Goal: Communication & Community: Answer question/provide support

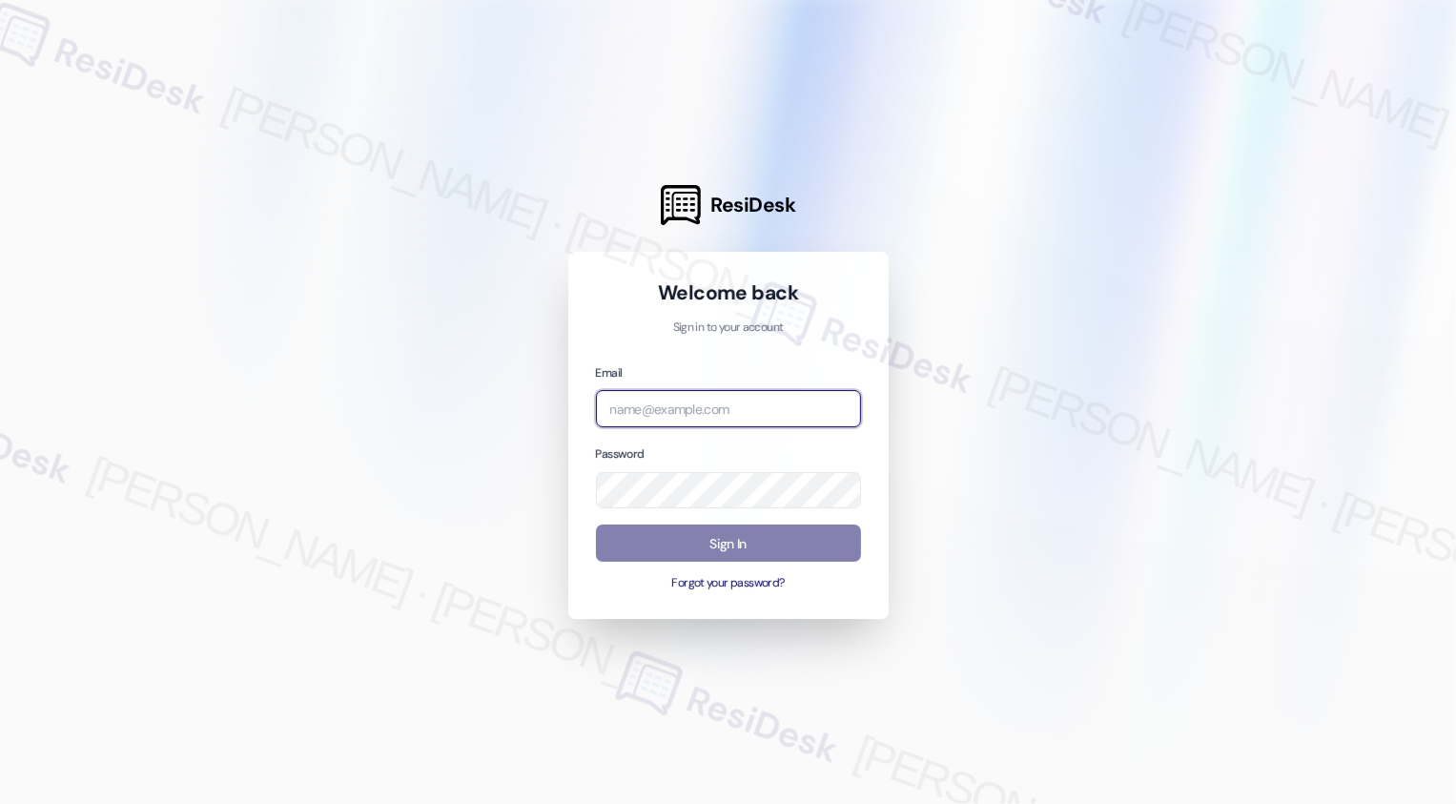
click at [625, 415] on input "email" at bounding box center [728, 408] width 265 height 37
type input "automated-surveys-venture_communities-[PERSON_NAME].[PERSON_NAME]@venture_[DOMA…"
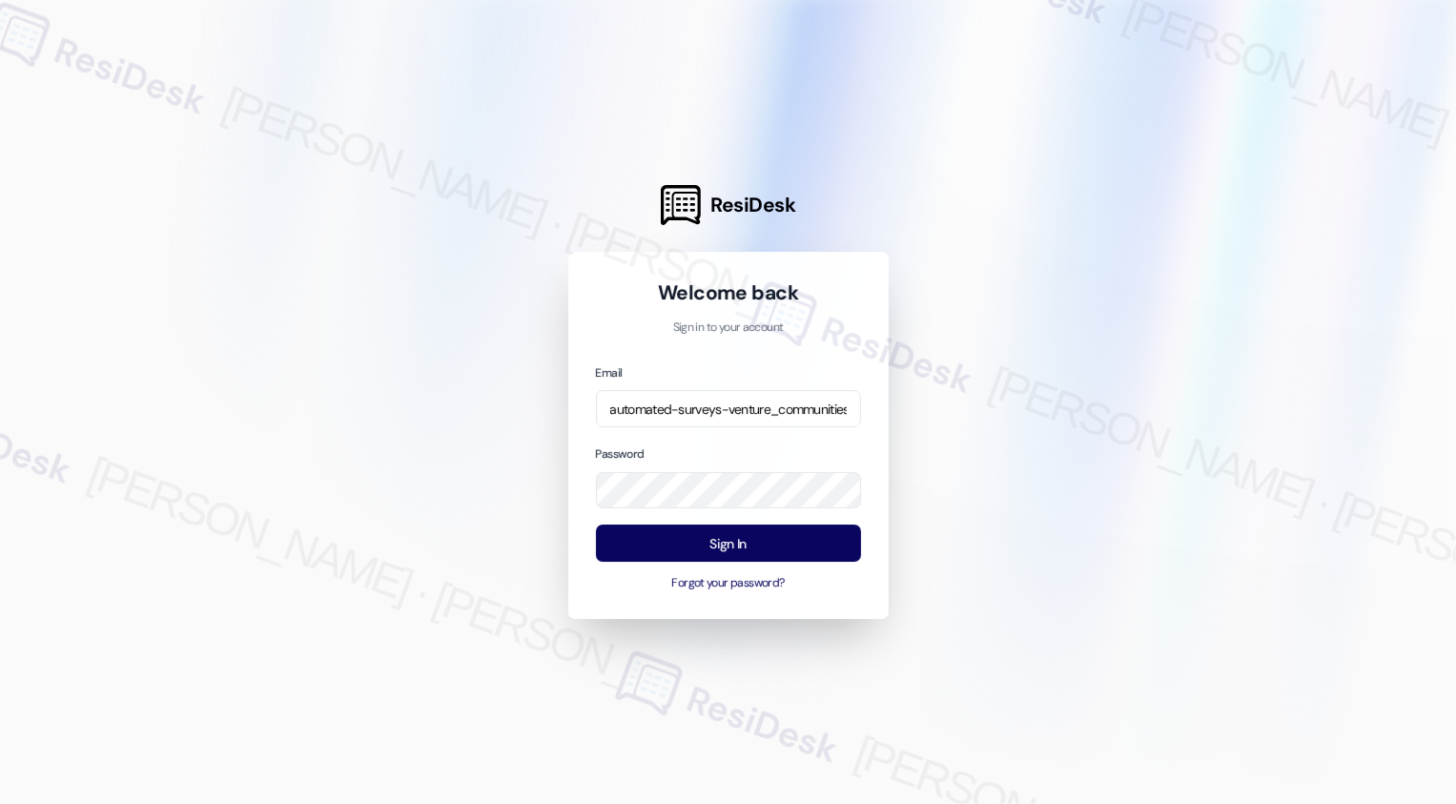
click at [737, 542] on button "Sign In" at bounding box center [728, 542] width 265 height 37
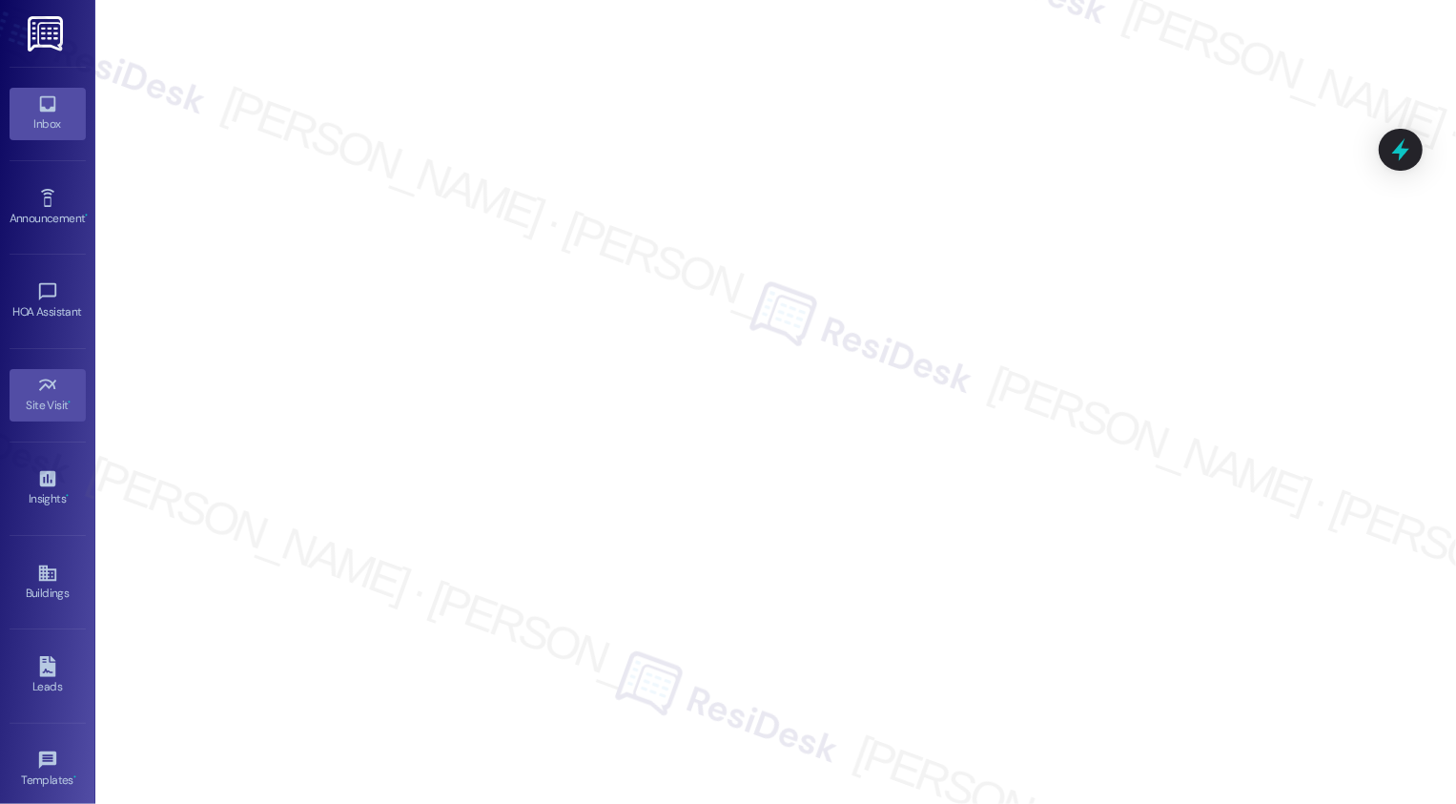
click at [48, 114] on div "Inbox" at bounding box center [47, 123] width 95 height 19
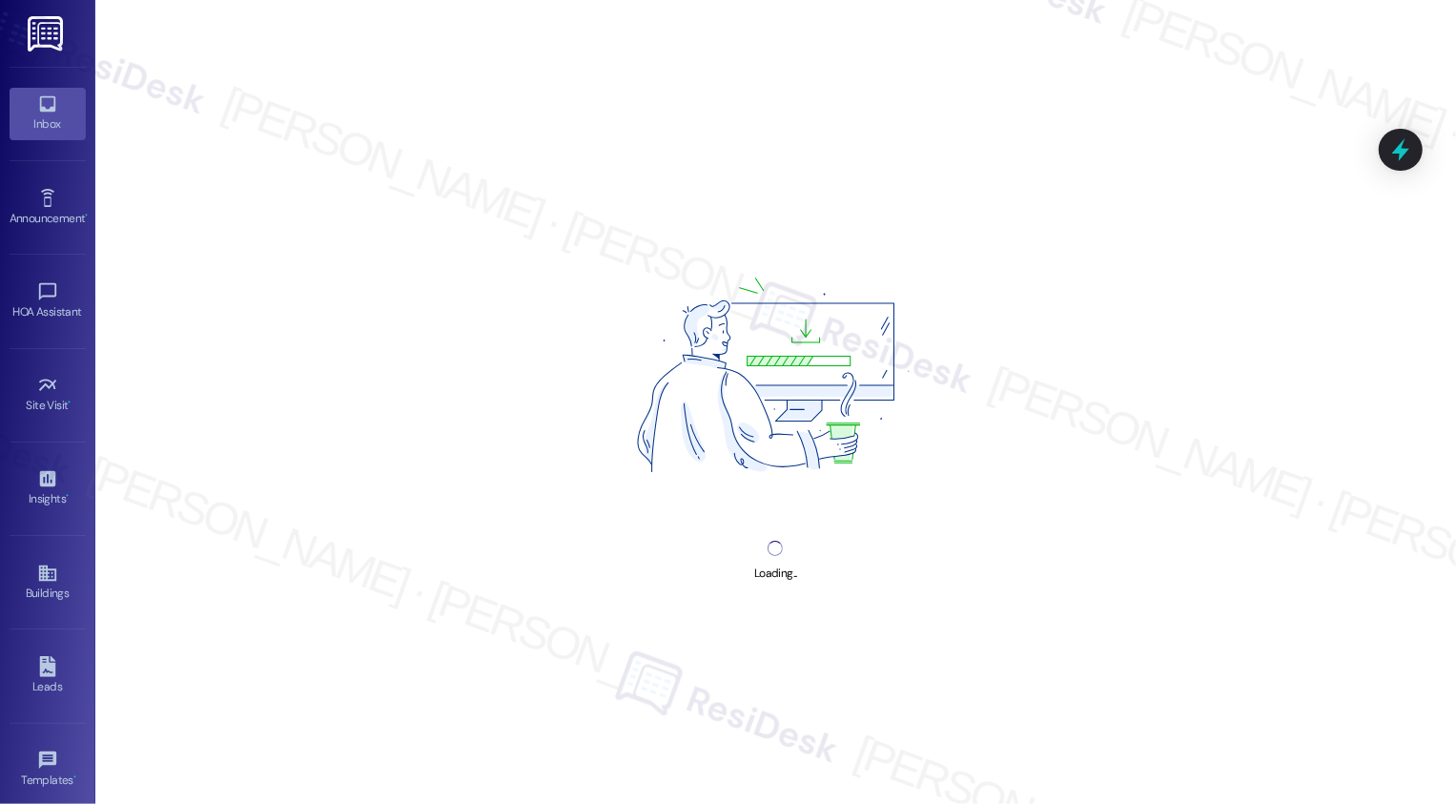
click at [48, 114] on div "Inbox" at bounding box center [47, 123] width 95 height 19
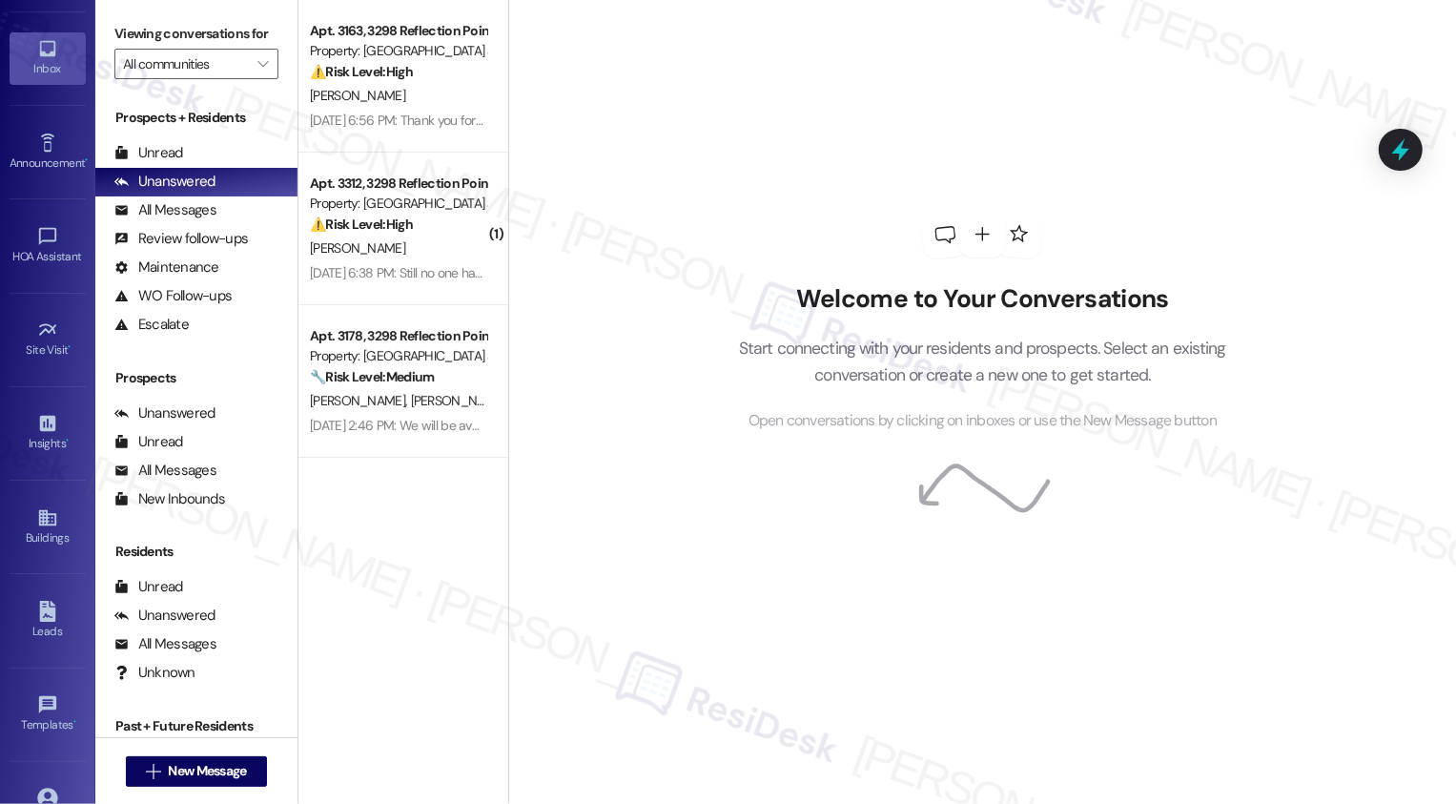
scroll to position [69, 0]
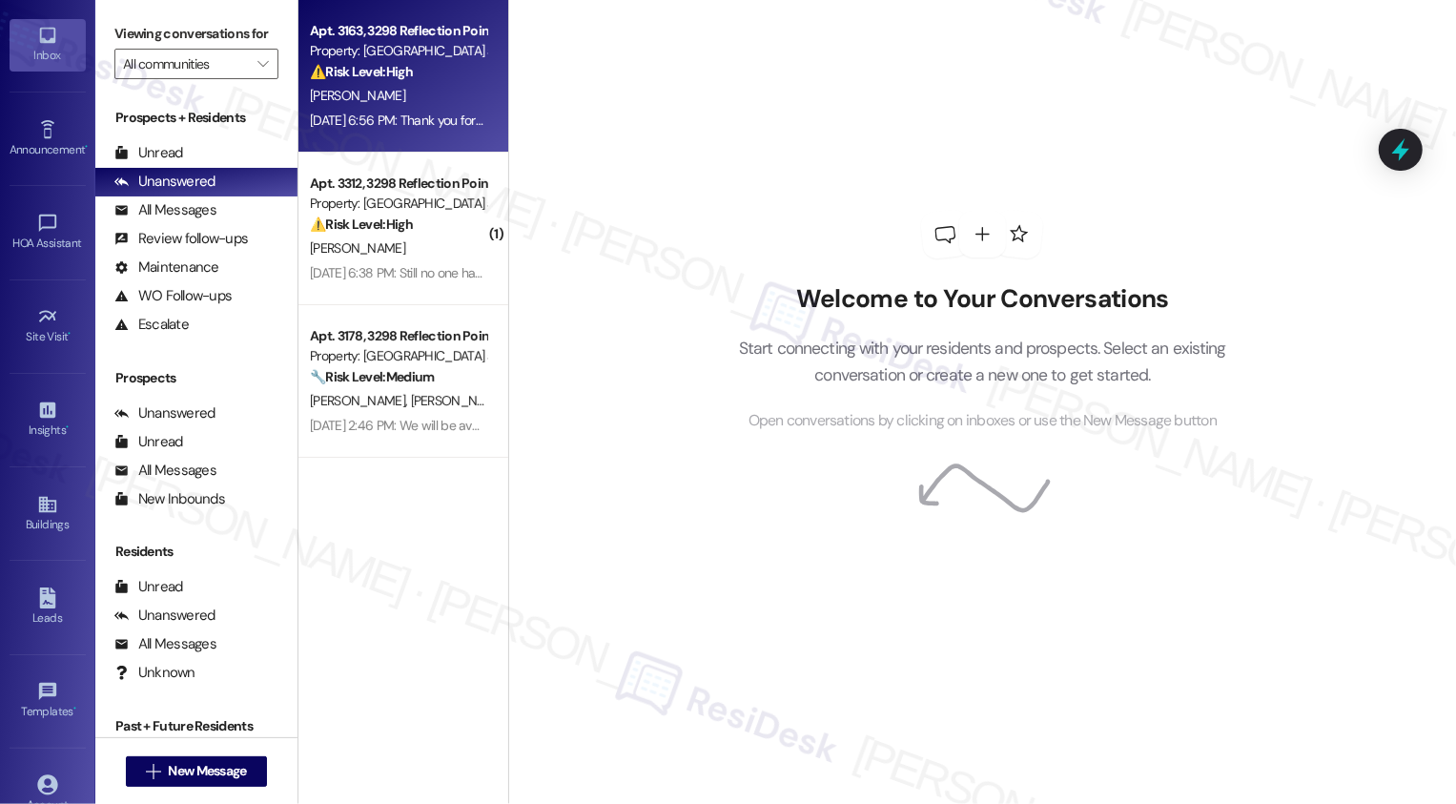
click at [428, 60] on div "Property: [GEOGRAPHIC_DATA] at [GEOGRAPHIC_DATA]" at bounding box center [398, 51] width 176 height 20
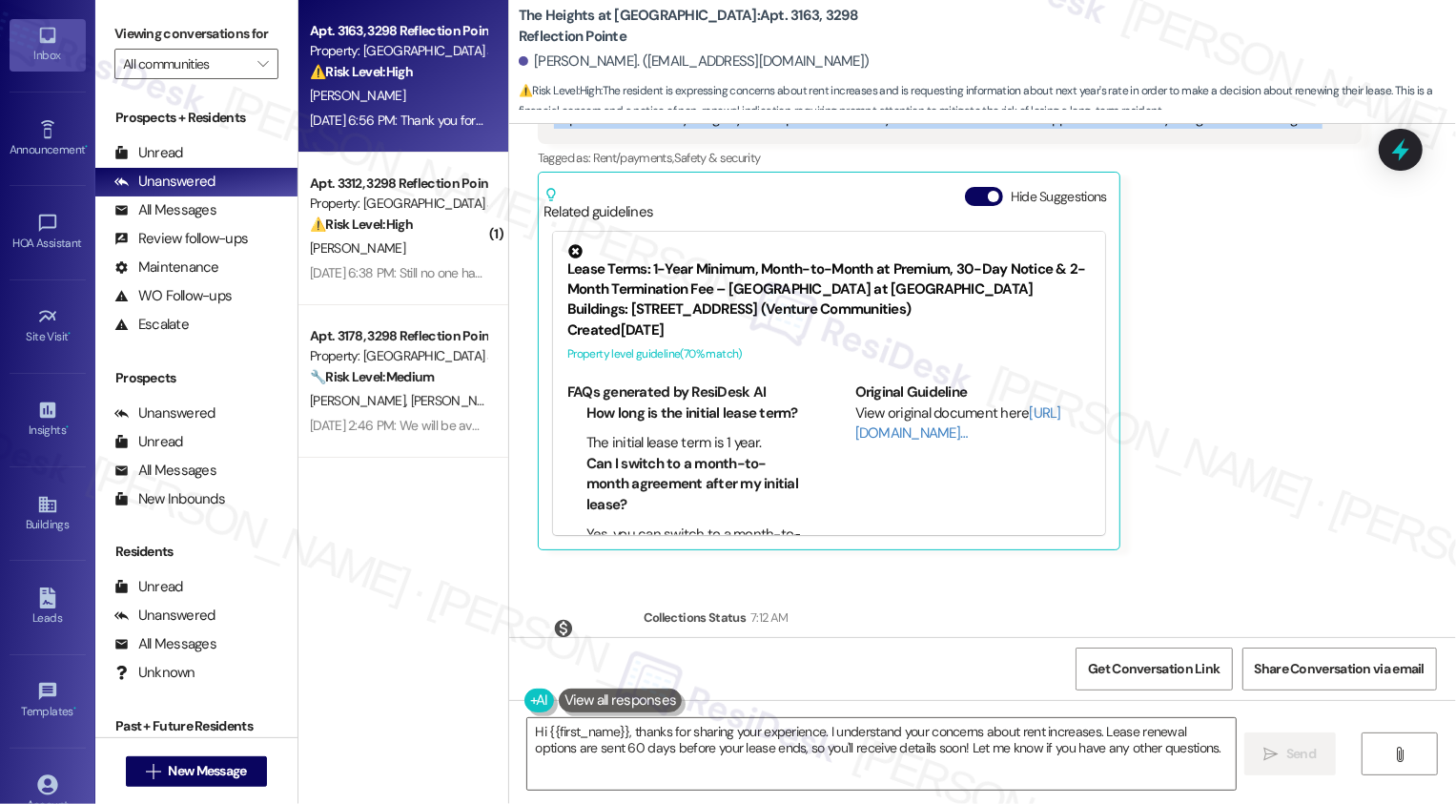
scroll to position [1652, 0]
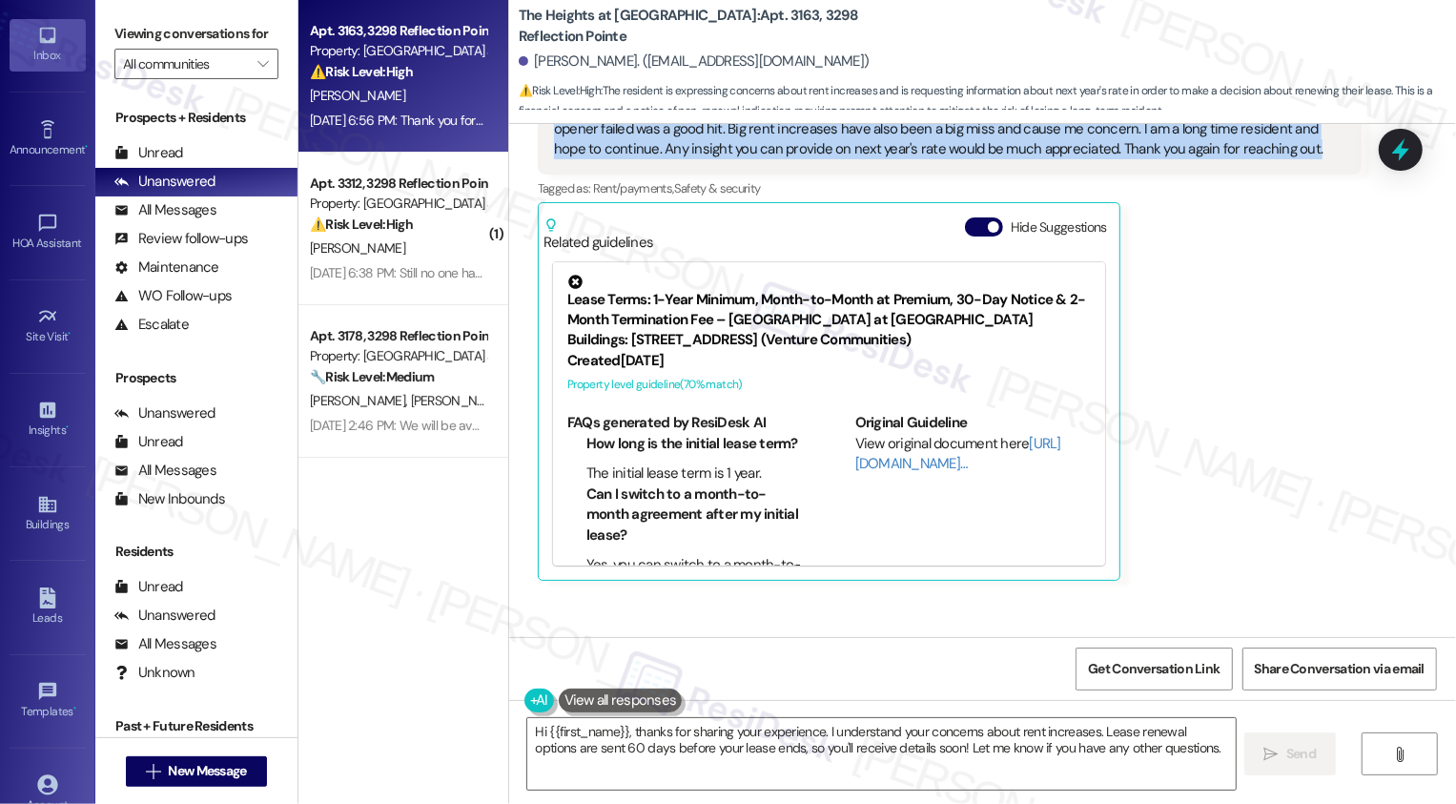
drag, startPoint x: 524, startPoint y: 235, endPoint x: 1217, endPoint y: 144, distance: 699.0
click at [1219, 143] on div "Lease started [DATE] 7:00 PM Survey, sent via SMS Residesk Automated Survey [DA…" at bounding box center [982, 380] width 947 height 513
copy div "Lore Ipsum Dolorsit Ame 93, 3788 co 5:35 AD Elits- Doei te Inci Utlab - E dolor…"
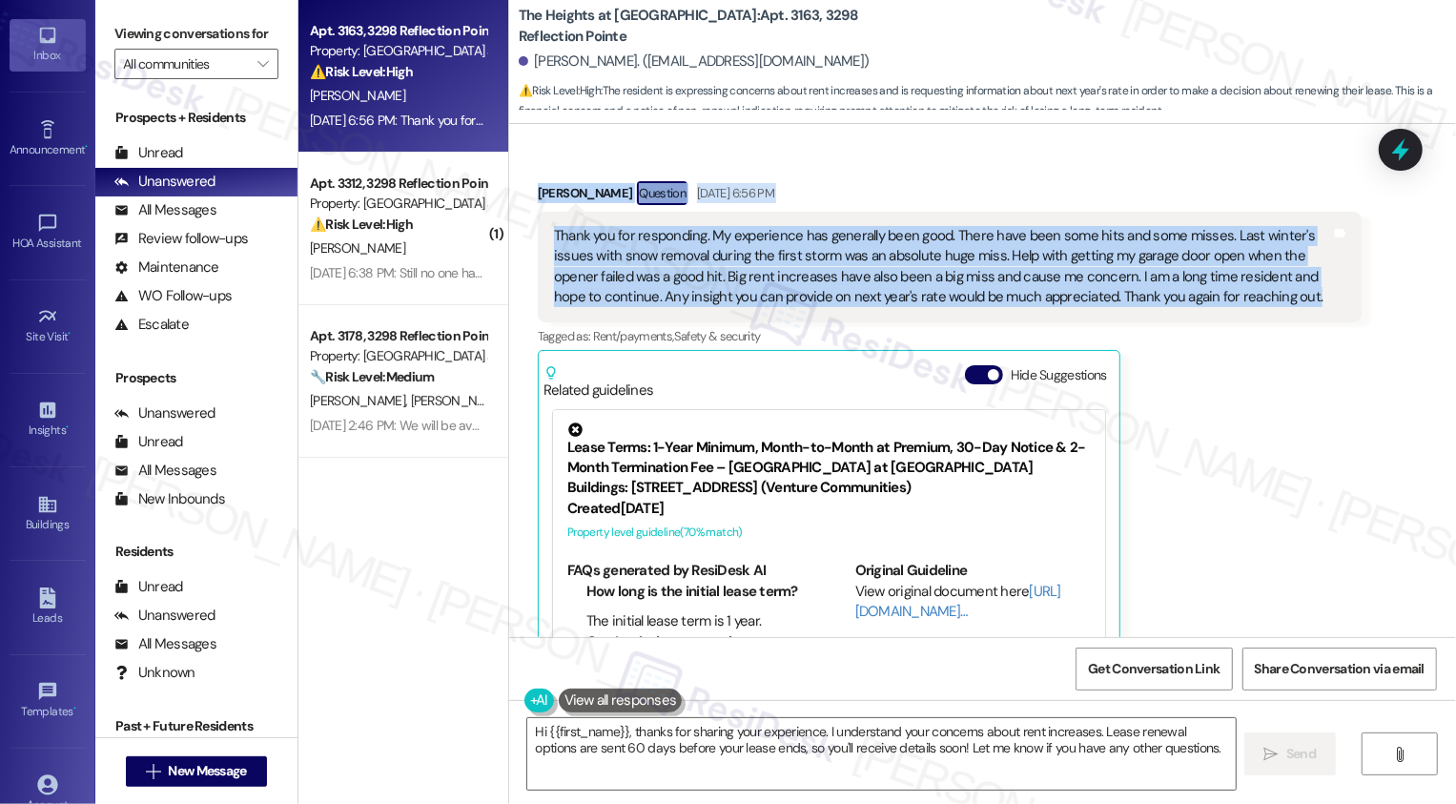
scroll to position [1499, 0]
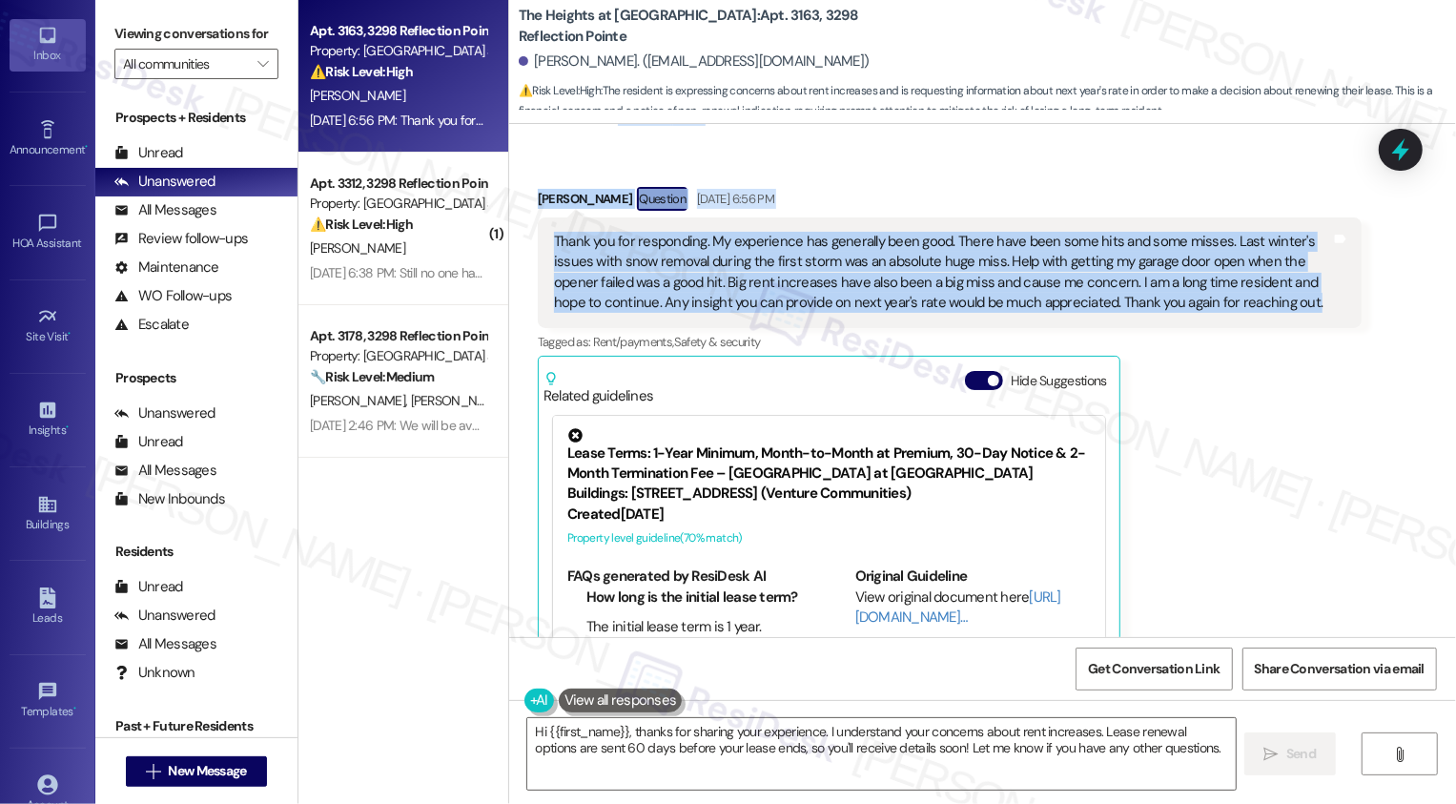
click at [969, 232] on div "Thank you for responding. My experience has generally been good. There have bee…" at bounding box center [942, 273] width 777 height 82
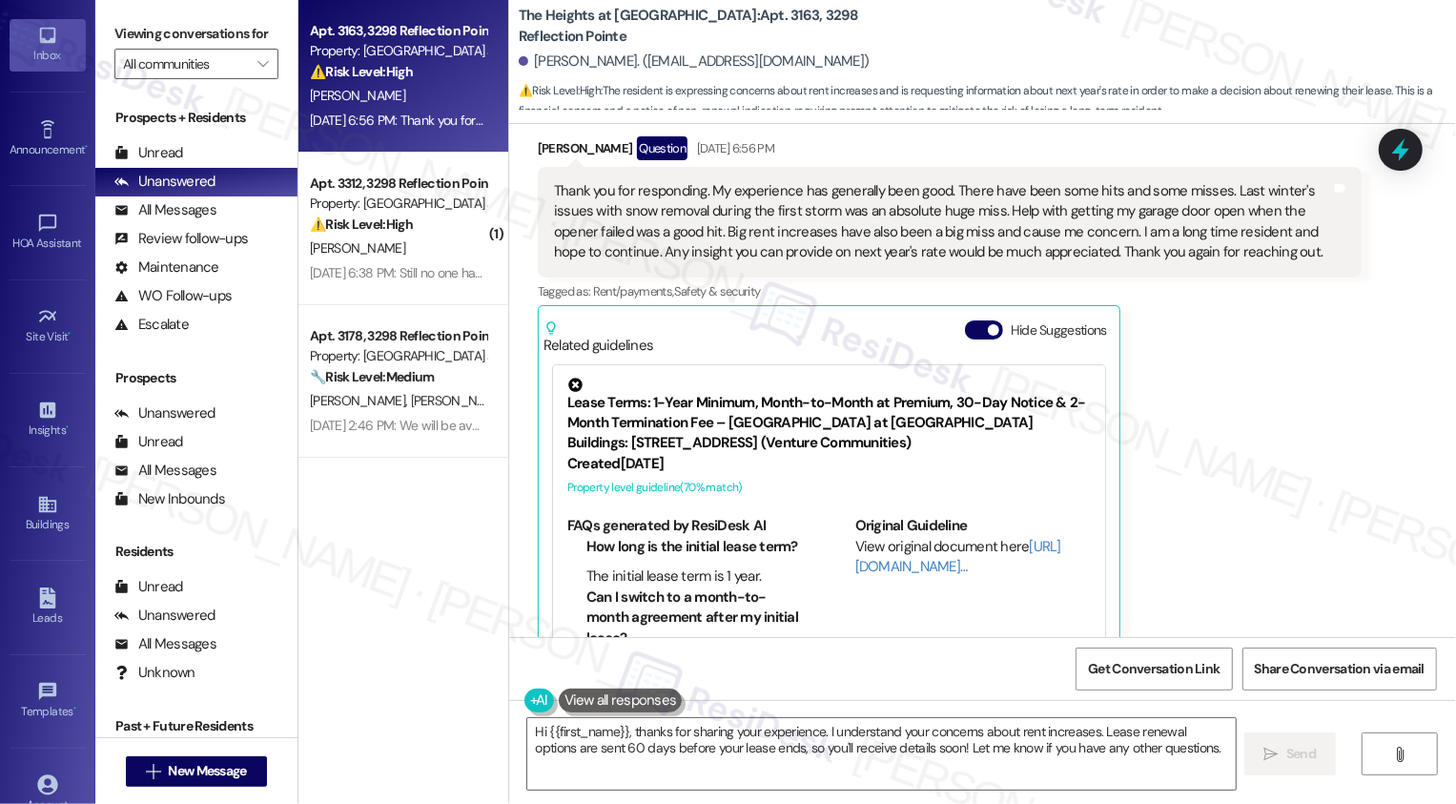
scroll to position [1583, 0]
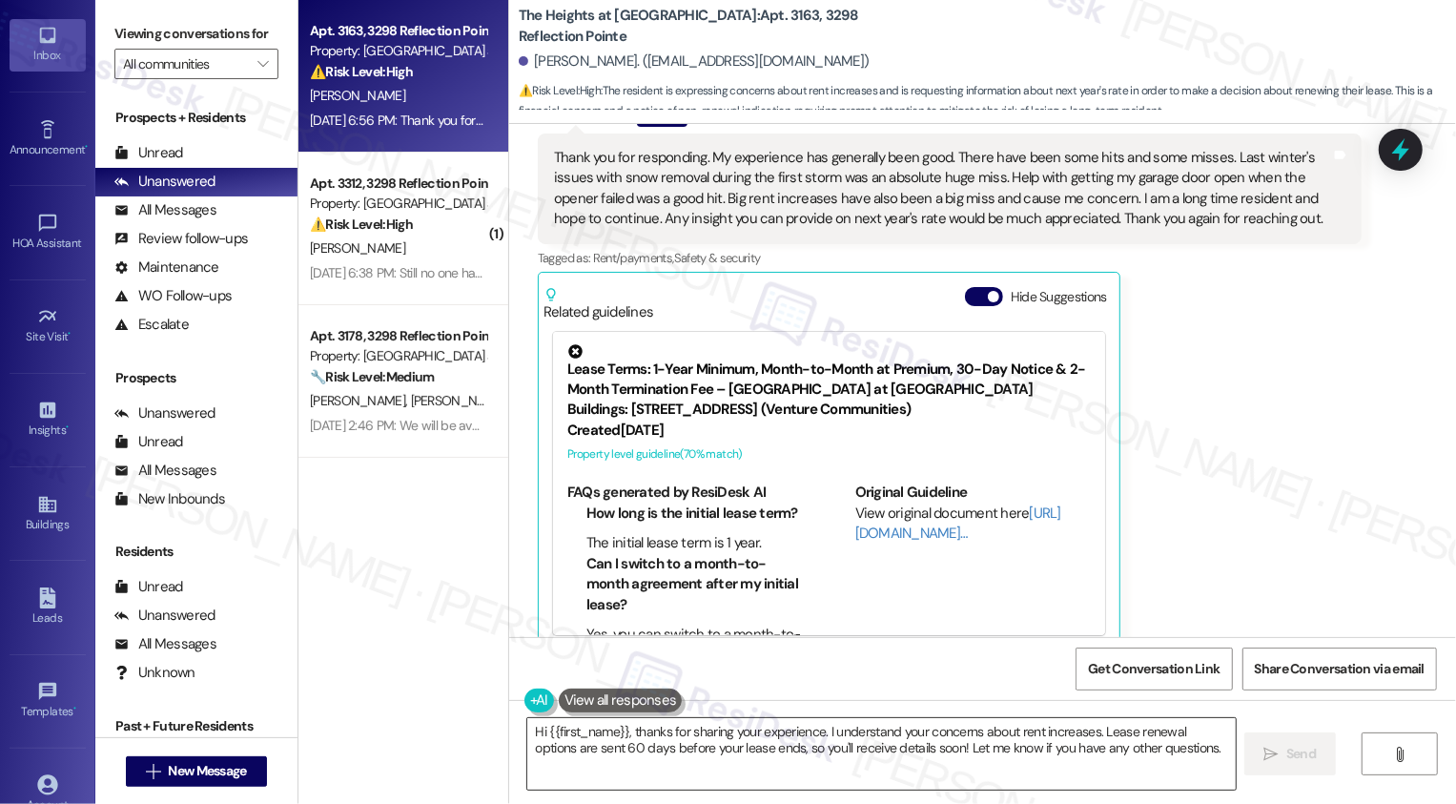
click at [583, 741] on textarea "Hi {{first_name}}, thanks for sharing your experience. I understand your concer…" at bounding box center [881, 754] width 708 height 72
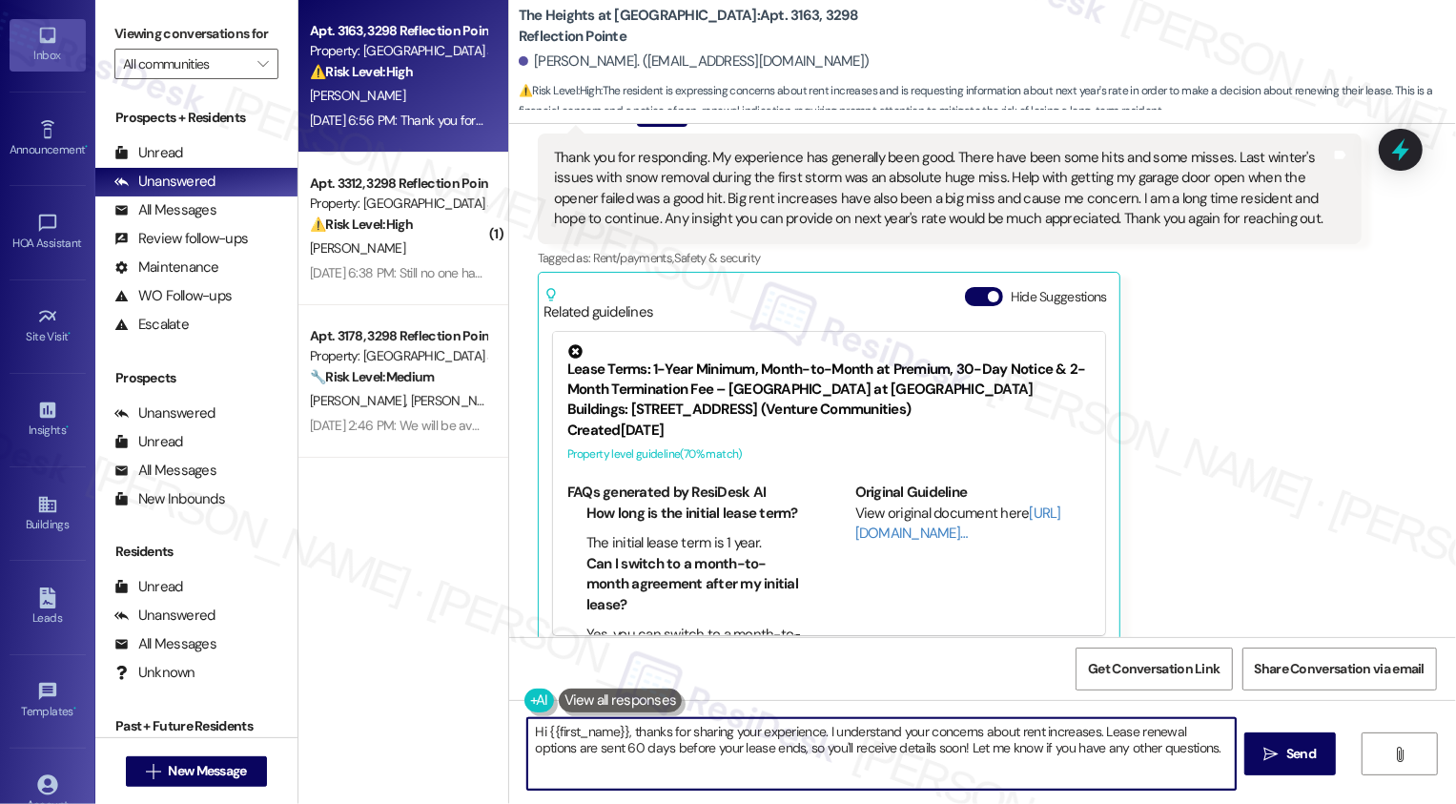
paste textarea "[PERSON_NAME], thank you so much for being a long-time resident and for sharing…"
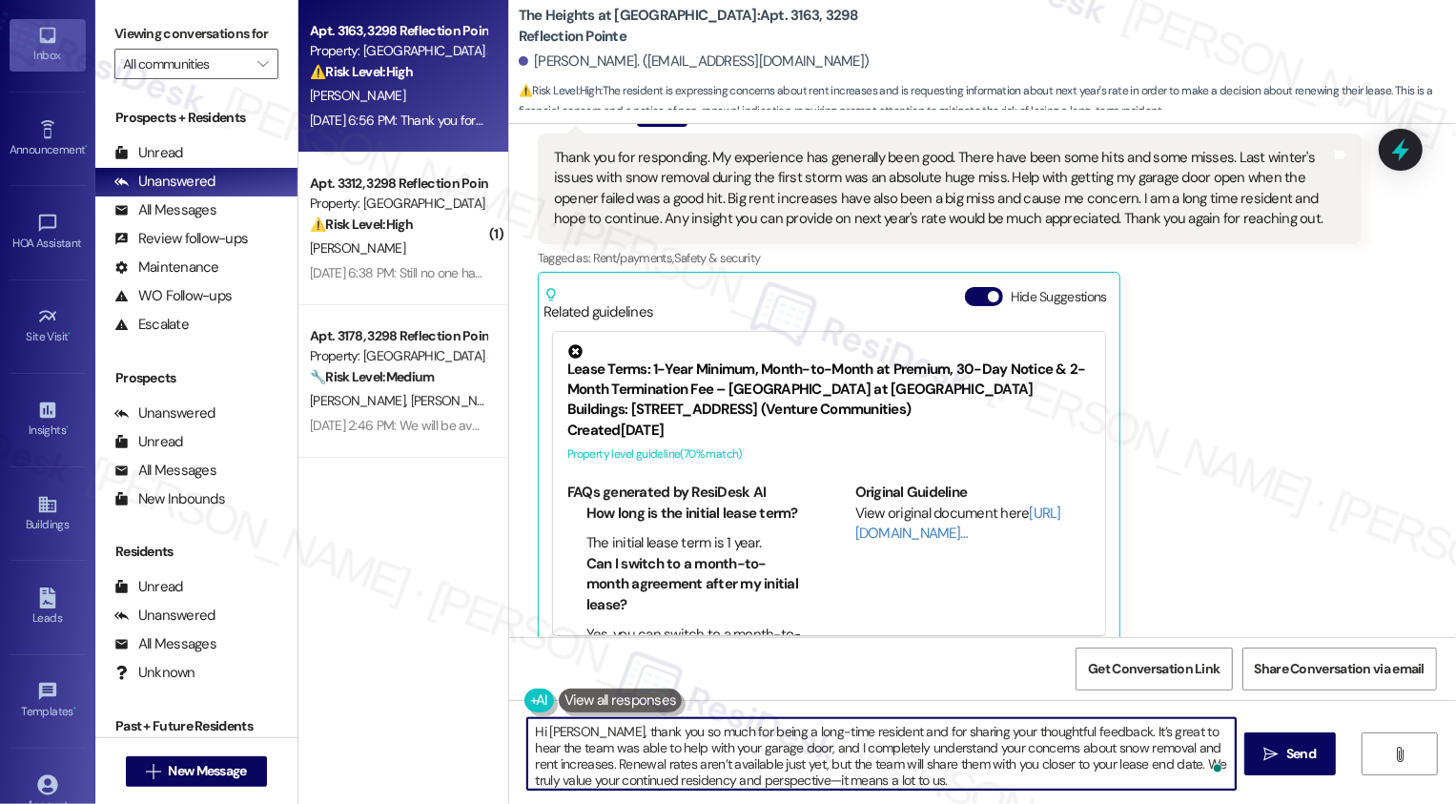
click at [728, 725] on textarea "Hi [PERSON_NAME], thank you so much for being a long-time resident and for shar…" at bounding box center [881, 754] width 708 height 72
click at [943, 734] on textarea "Hi [PERSON_NAME], thank you so much for being a long-time resident and for shar…" at bounding box center [879, 754] width 708 height 72
drag, startPoint x: 568, startPoint y: 734, endPoint x: 460, endPoint y: 733, distance: 107.7
click at [462, 735] on div "Apt. 3163, 3298 Reflection Pointe Property: [GEOGRAPHIC_DATA] at [GEOGRAPHIC_DA…" at bounding box center [876, 402] width 1157 height 804
click at [782, 750] on textarea "Thank you so much for being a long-time resident and for sharing your thoughtfu…" at bounding box center [879, 754] width 708 height 72
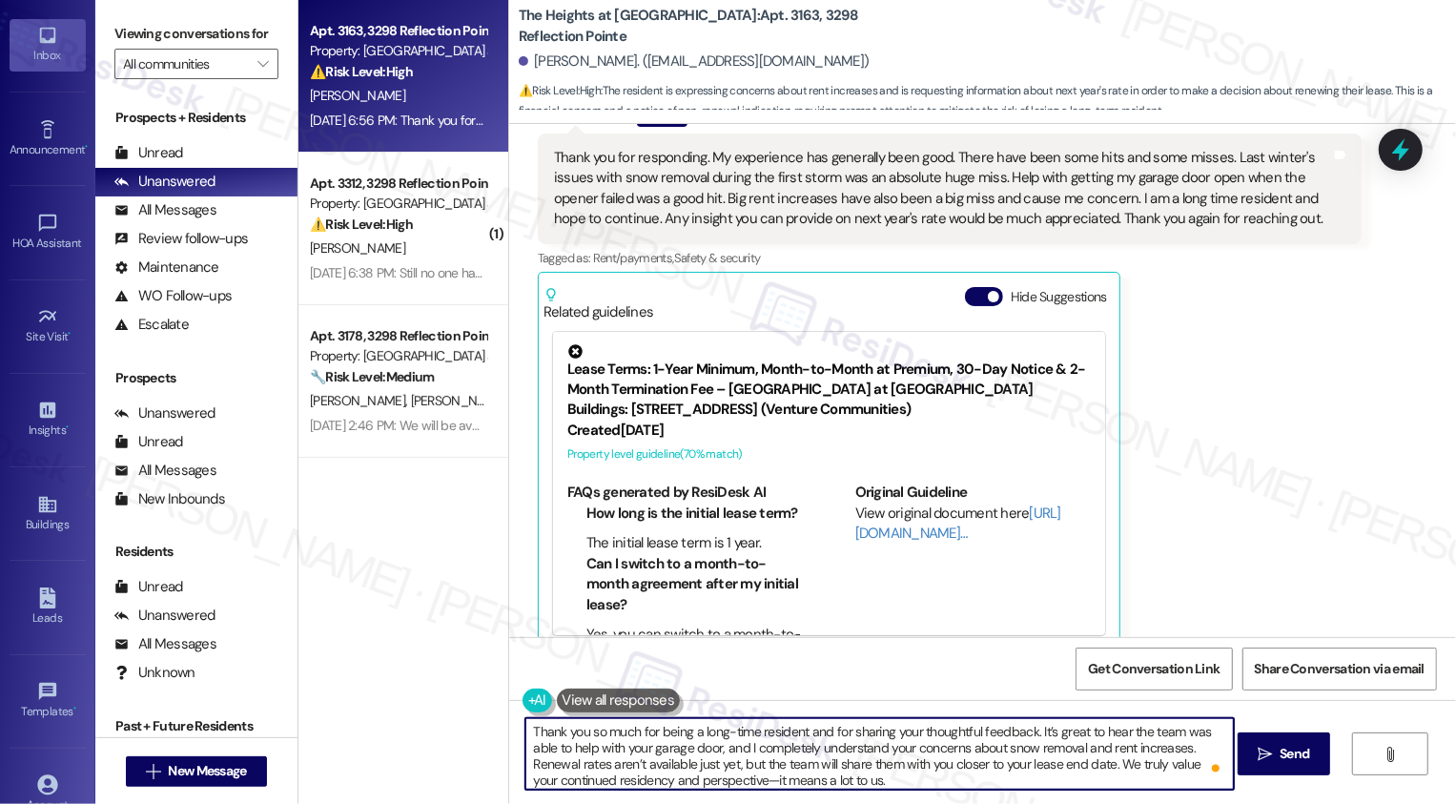
click at [782, 750] on textarea "Thank you so much for being a long-time resident and for sharing your thoughtfu…" at bounding box center [879, 754] width 708 height 72
click at [775, 749] on textarea "Thank you so much for being a long-time resident and for sharing your thoughtfu…" at bounding box center [879, 754] width 708 height 72
click at [885, 744] on textarea "Thank you so much for being a long-time resident and for sharing your thoughtfu…" at bounding box center [879, 754] width 708 height 72
click at [1023, 752] on textarea "Thank you so much for being a long-time resident and for sharing your thoughtfu…" at bounding box center [879, 754] width 708 height 72
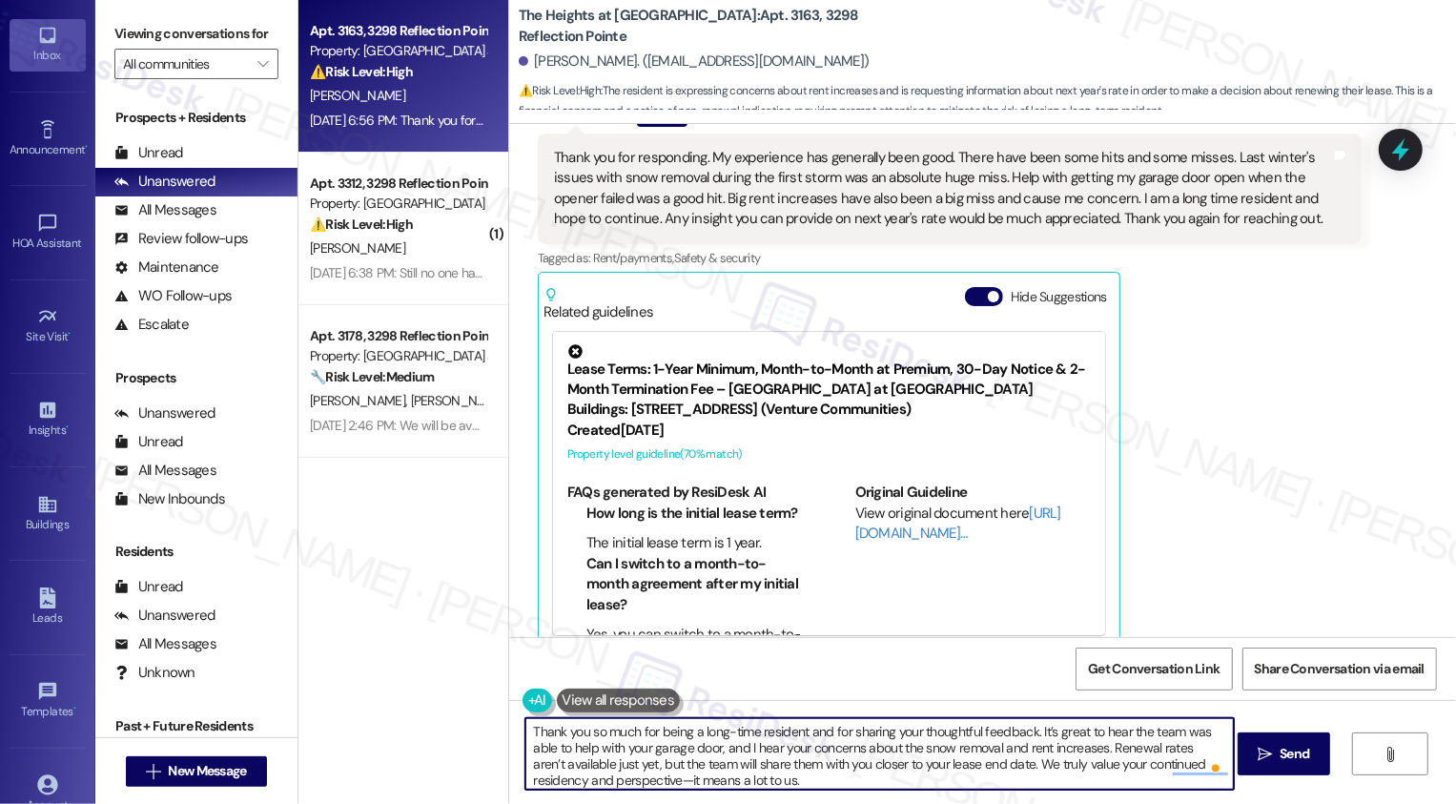
click at [1095, 752] on textarea "Thank you so much for being a long-time resident and for sharing your thoughtfu…" at bounding box center [879, 754] width 708 height 72
drag, startPoint x: 1097, startPoint y: 746, endPoint x: 991, endPoint y: 768, distance: 109.2
click at [991, 768] on textarea "Thank you so much for being a long-time resident and for sharing your thoughtfu…" at bounding box center [879, 754] width 708 height 72
click at [741, 765] on textarea "Thank you so much for being a long-time resident and for sharing your thoughtfu…" at bounding box center [879, 754] width 708 height 72
click at [876, 769] on textarea "Thank you so much for being a long-time resident and for sharing your thoughtfu…" at bounding box center [879, 754] width 708 height 72
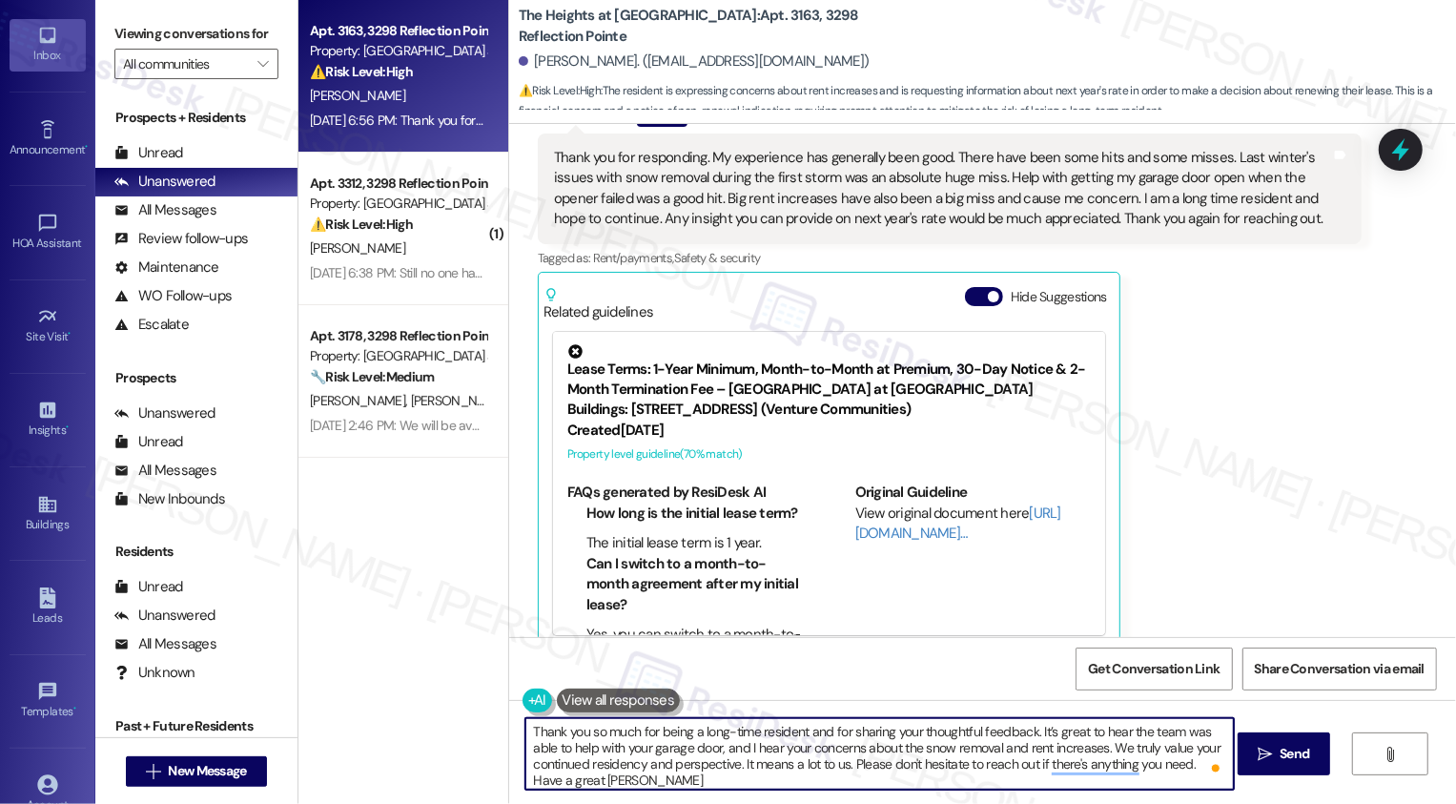
type textarea "Thank you so much for being a long-time resident and for sharing your thoughtfu…"
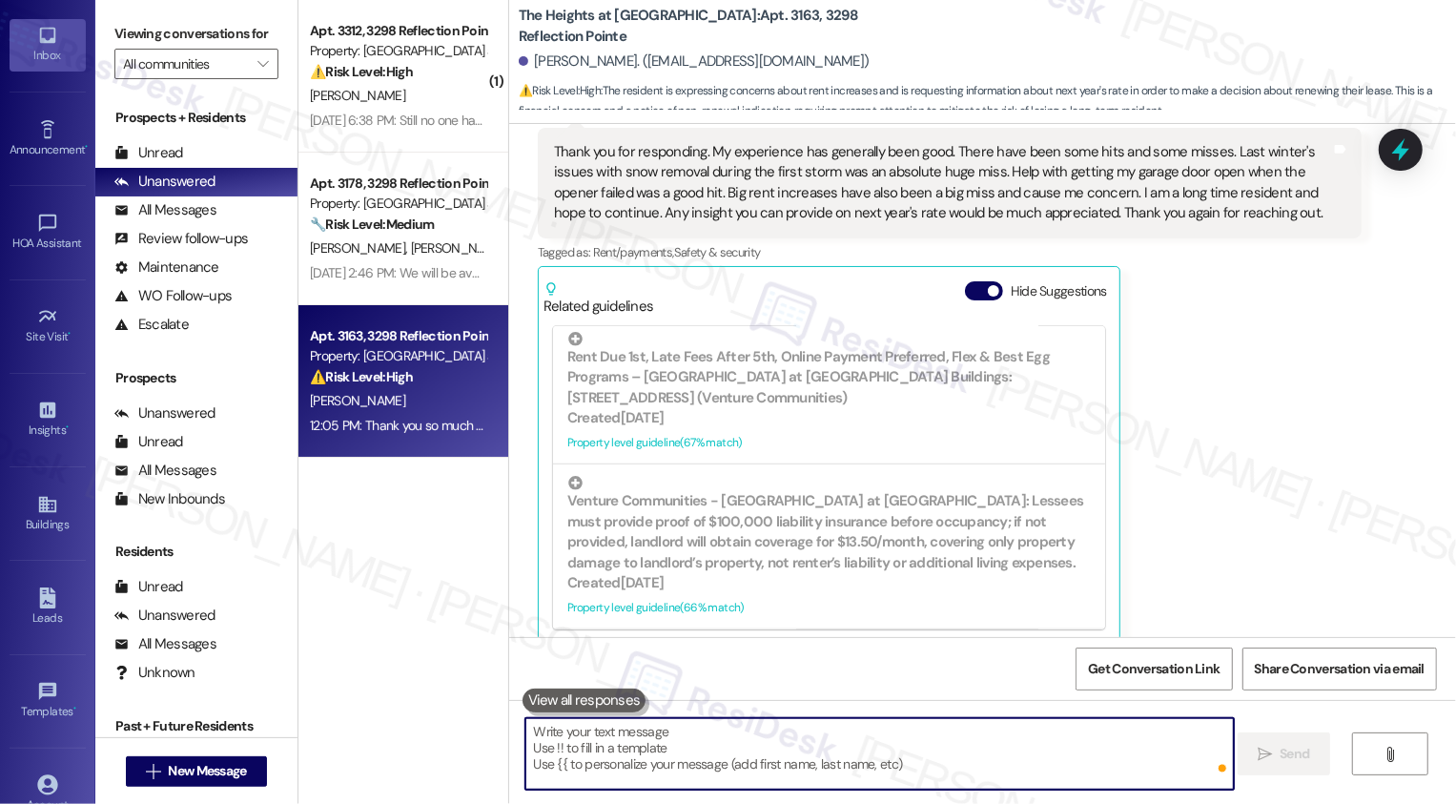
scroll to position [1280, 0]
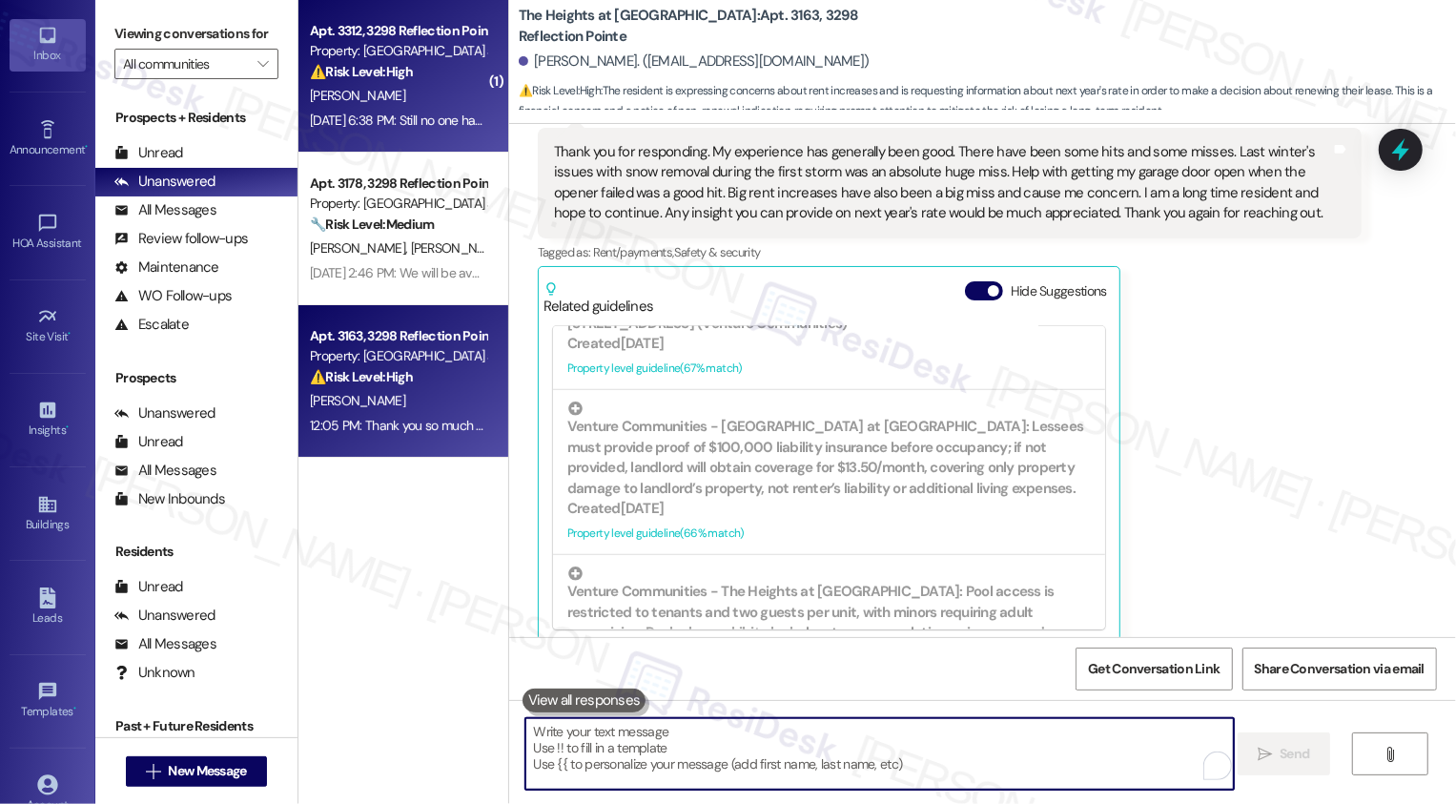
click at [371, 131] on div "[DATE] 6:38 PM: Still no one has come or even returned my call I tryed calling …" at bounding box center [398, 121] width 180 height 24
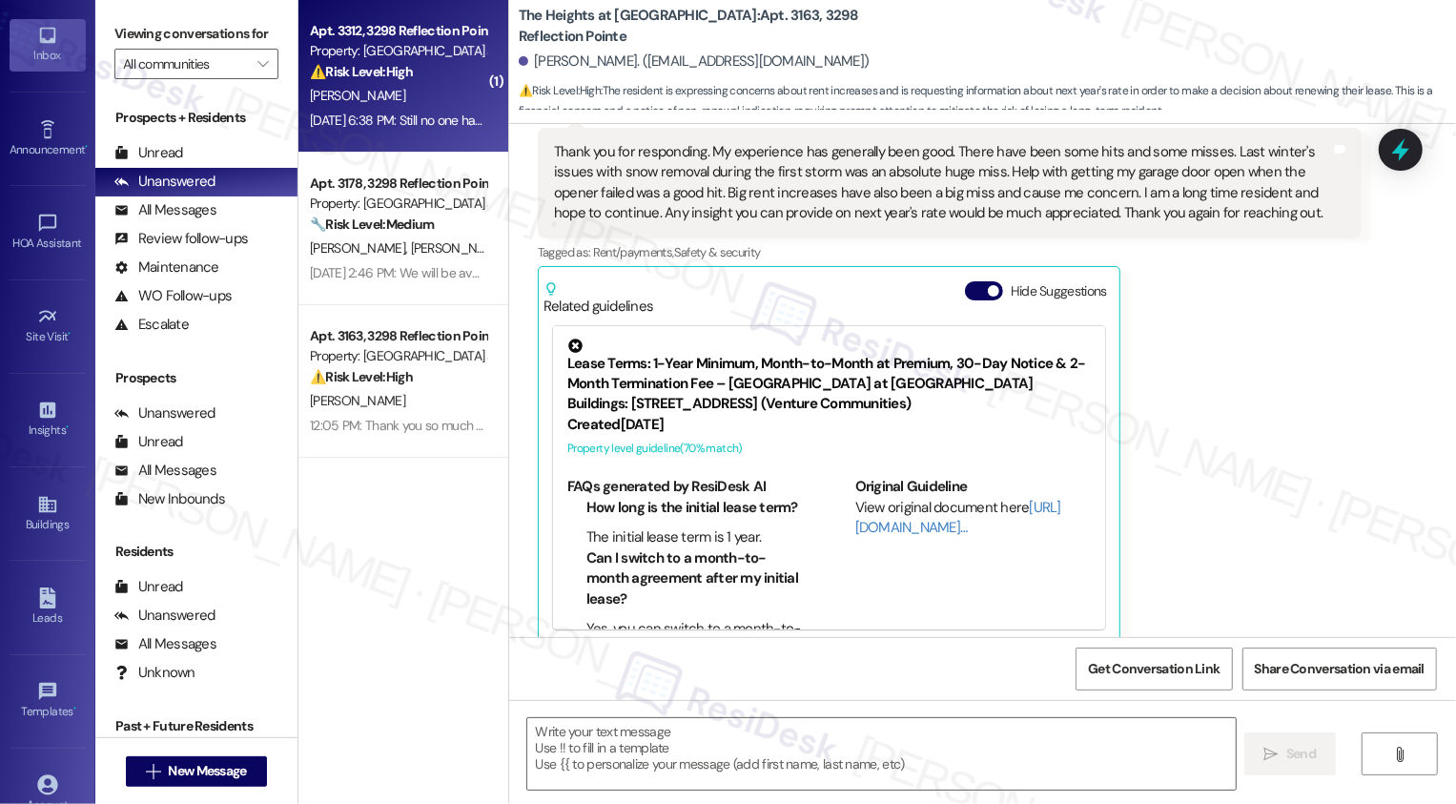
click at [371, 131] on div "[DATE] 6:38 PM: Still no one has come or even returned my call I tryed calling …" at bounding box center [398, 121] width 180 height 24
type textarea "Fetching suggested responses. Please feel free to read through the conversation…"
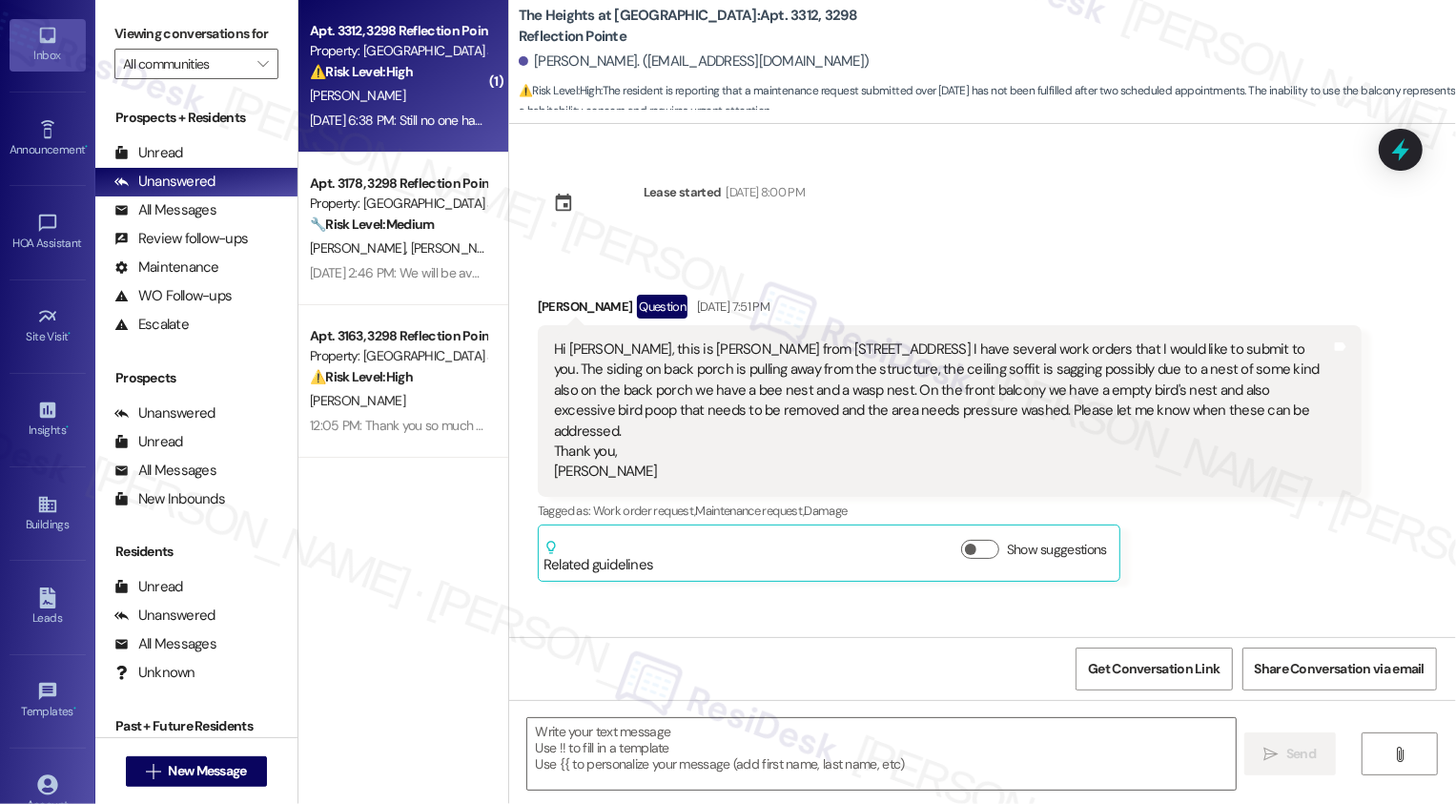
click at [371, 131] on div "[DATE] 6:38 PM: Still no one has come or even returned my call I tryed calling …" at bounding box center [398, 121] width 180 height 24
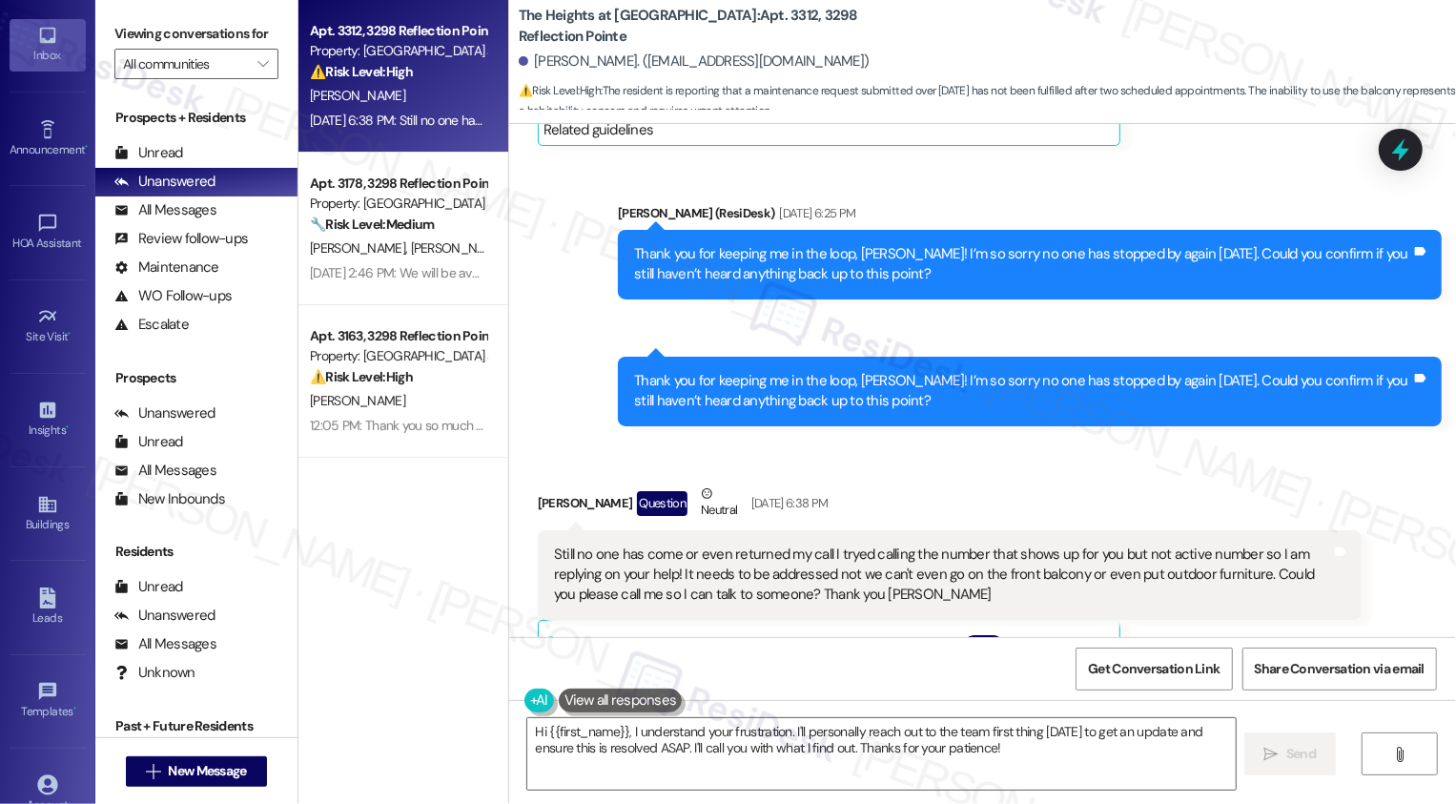
scroll to position [7954, 0]
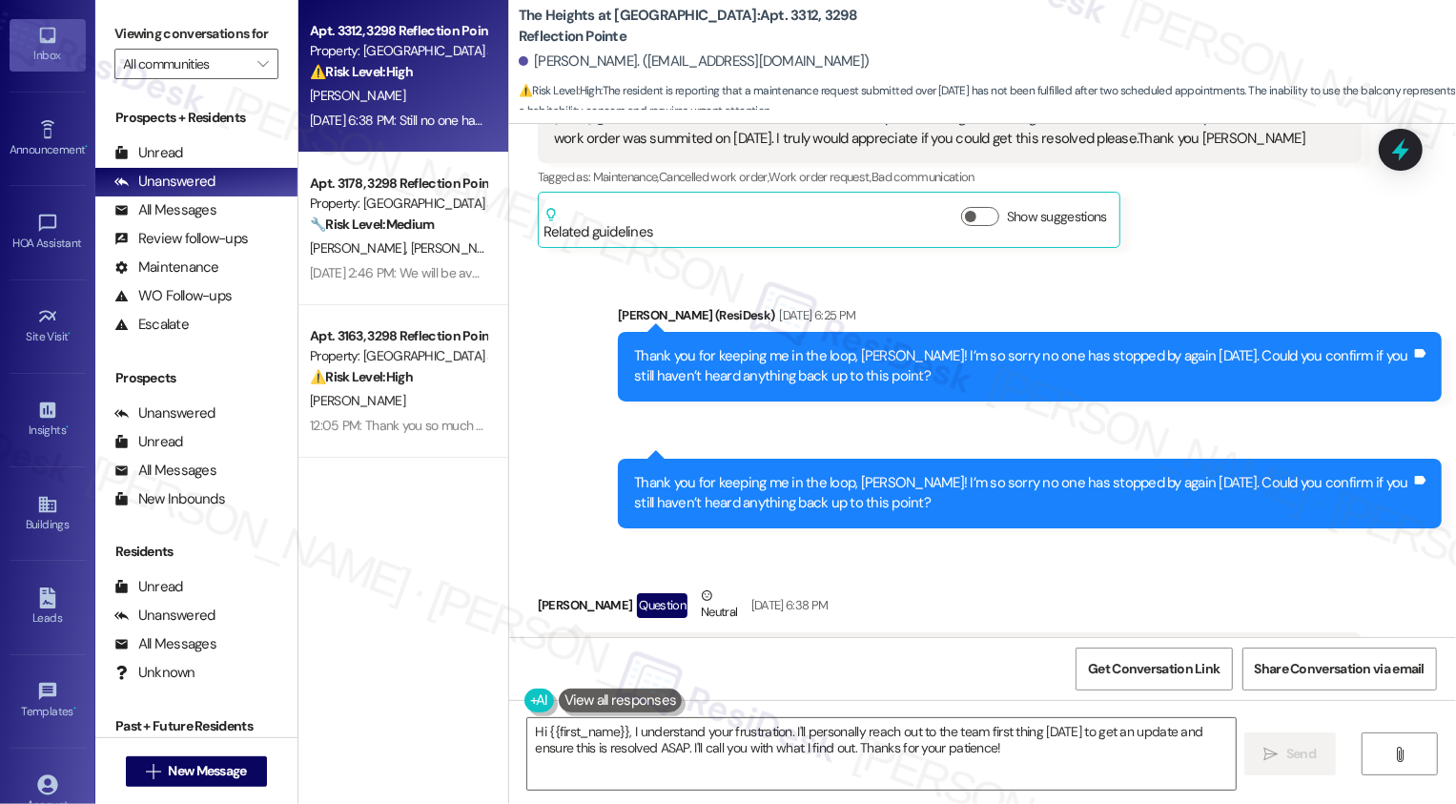
click at [726, 24] on b "The Heights at [GEOGRAPHIC_DATA]: Apt. 3312, 3298 Reflection Pointe" at bounding box center [709, 26] width 381 height 41
copy b "3312"
drag, startPoint x: 522, startPoint y: 62, endPoint x: 600, endPoint y: 62, distance: 77.2
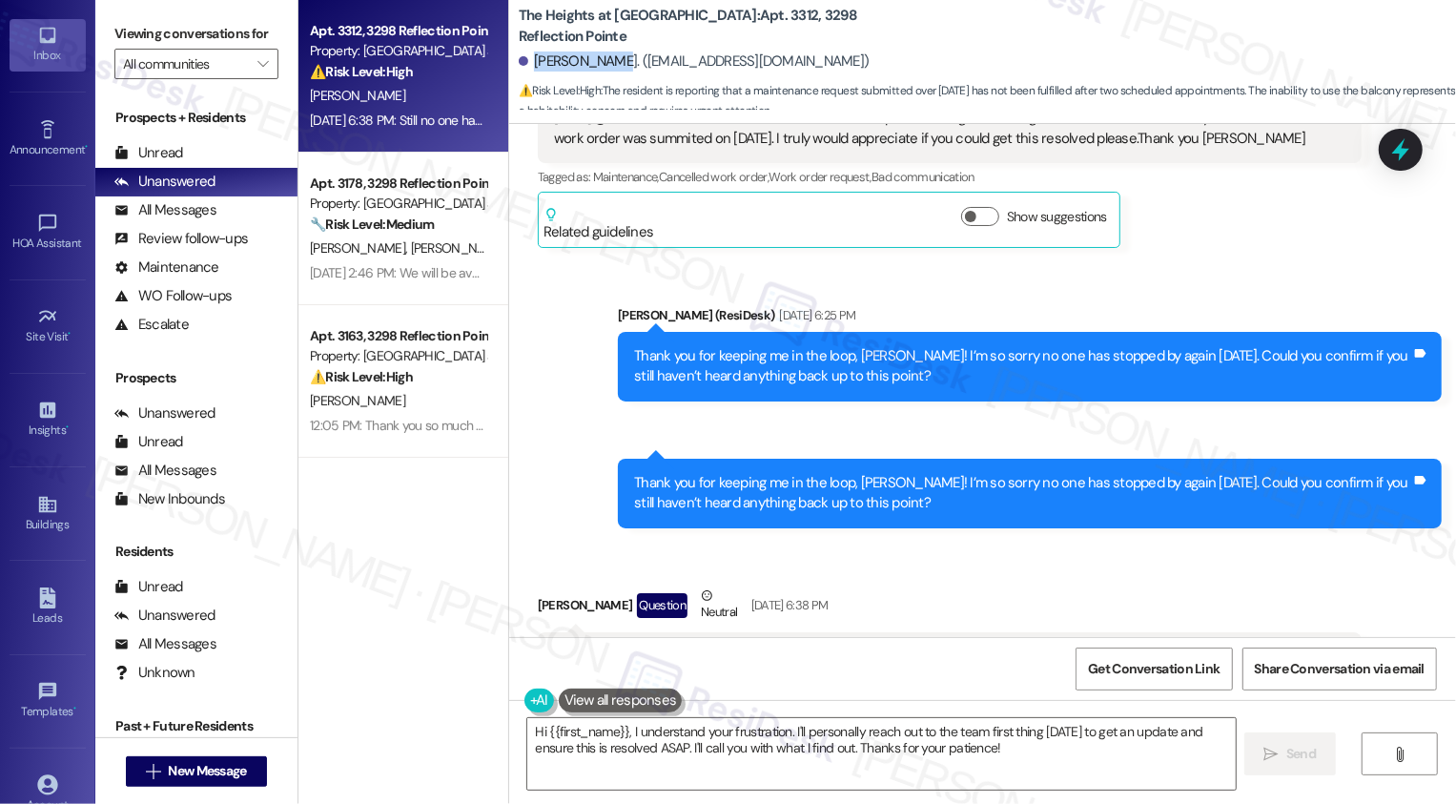
click at [600, 62] on div "[PERSON_NAME]. ([EMAIL_ADDRESS][DOMAIN_NAME])" at bounding box center [694, 61] width 351 height 20
copy div "[PERSON_NAME]"
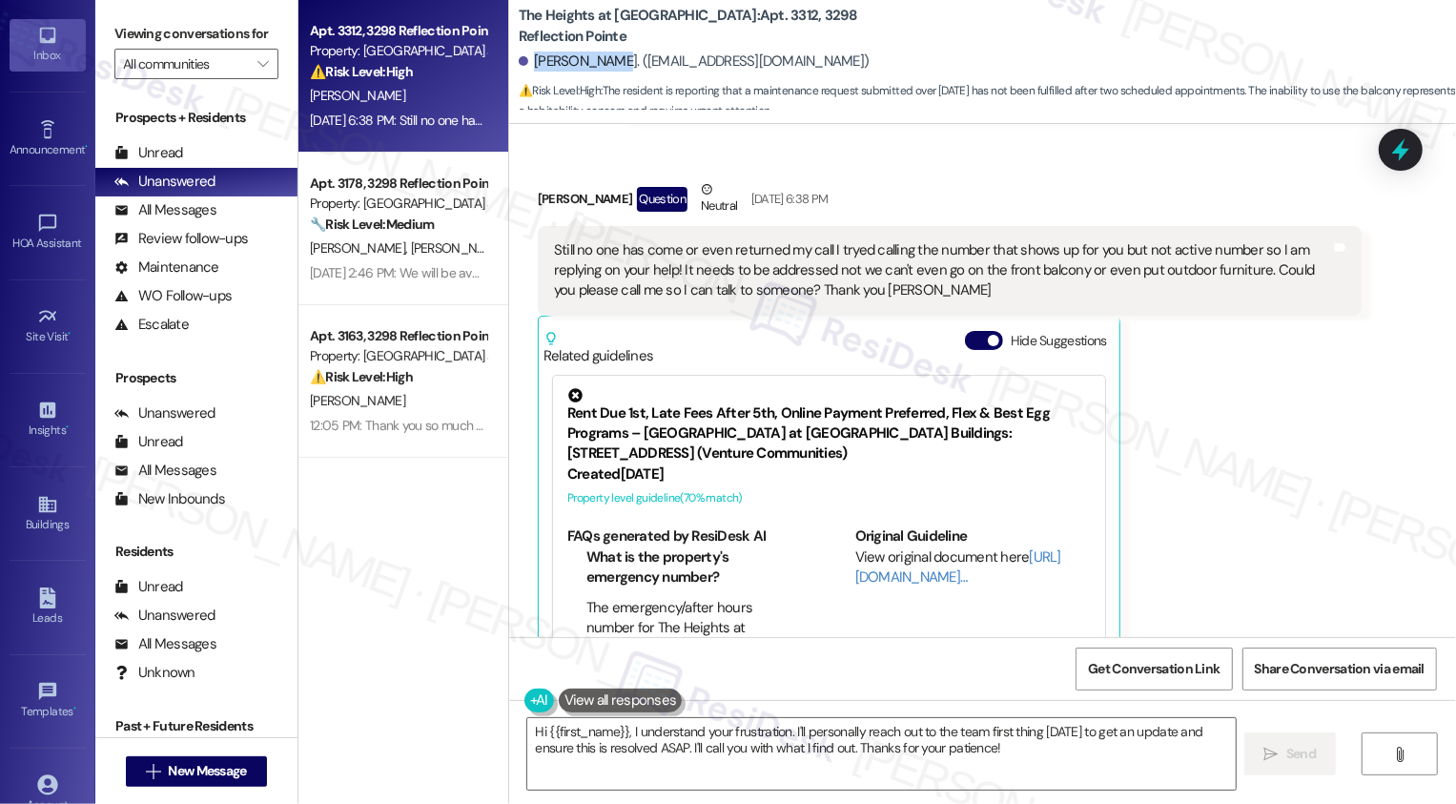
scroll to position [8335, 0]
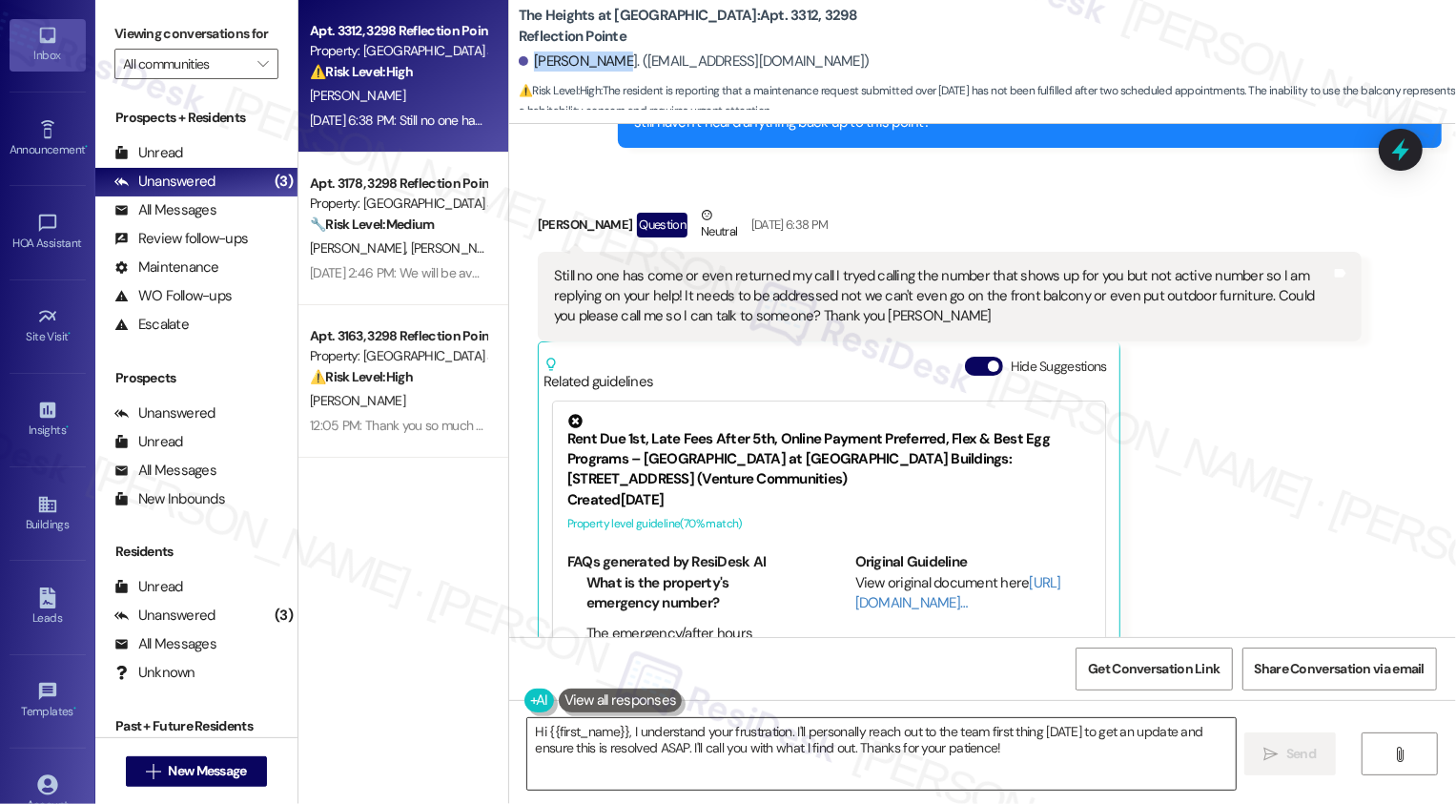
click at [711, 748] on textarea "Hi {{first_name}}, I understand your frustration. I'll personally reach out to …" at bounding box center [881, 754] width 708 height 72
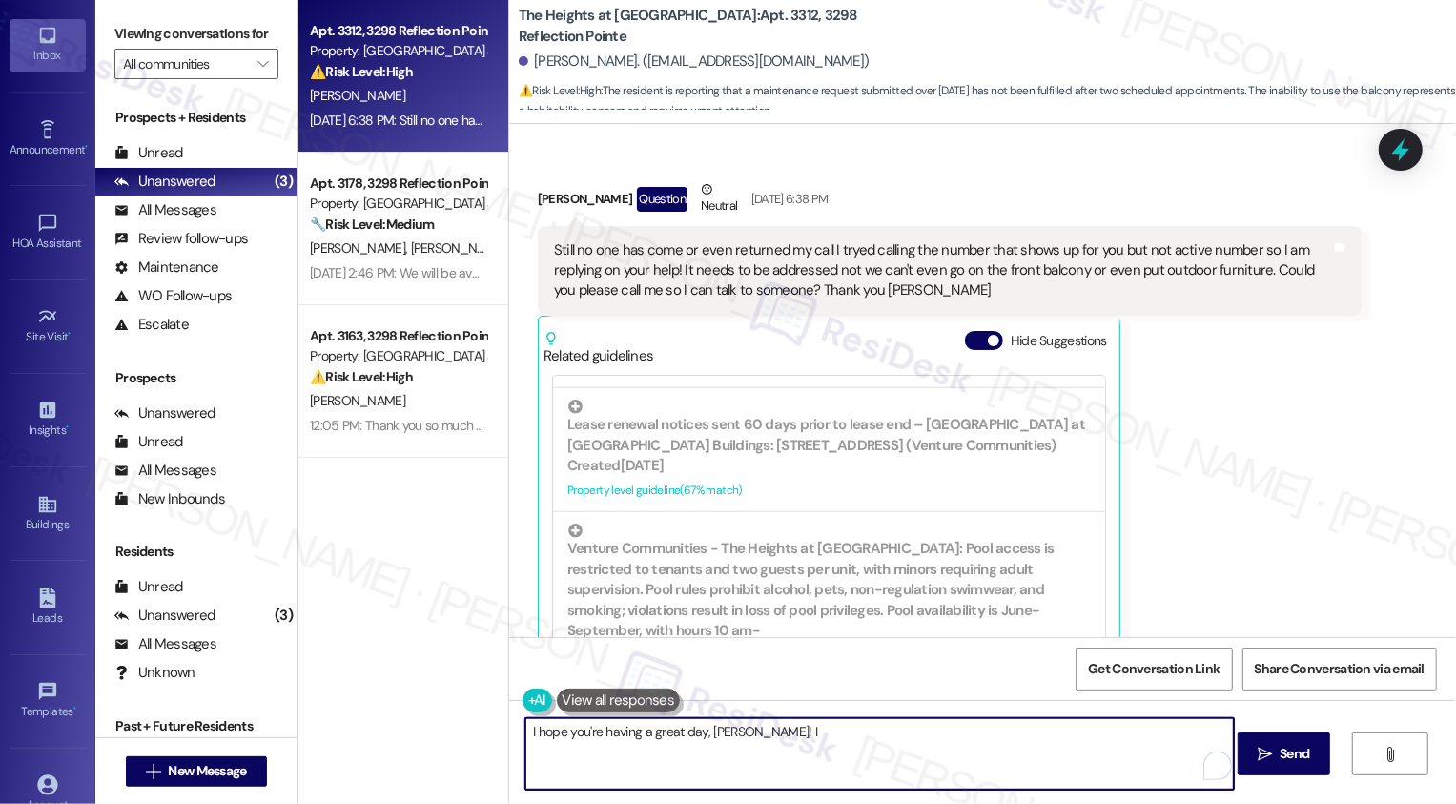
scroll to position [1068, 0]
click at [970, 733] on textarea "I hope you're having a great day, [PERSON_NAME]! I see that the team has noted …" at bounding box center [879, 754] width 708 height 72
click at [1072, 735] on textarea "I hope you're having a great day, [PERSON_NAME]! I see that the team has noted …" at bounding box center [879, 754] width 708 height 72
click at [947, 730] on textarea "I hope you're having a great day, [PERSON_NAME]! I see that the team has noted …" at bounding box center [879, 754] width 708 height 72
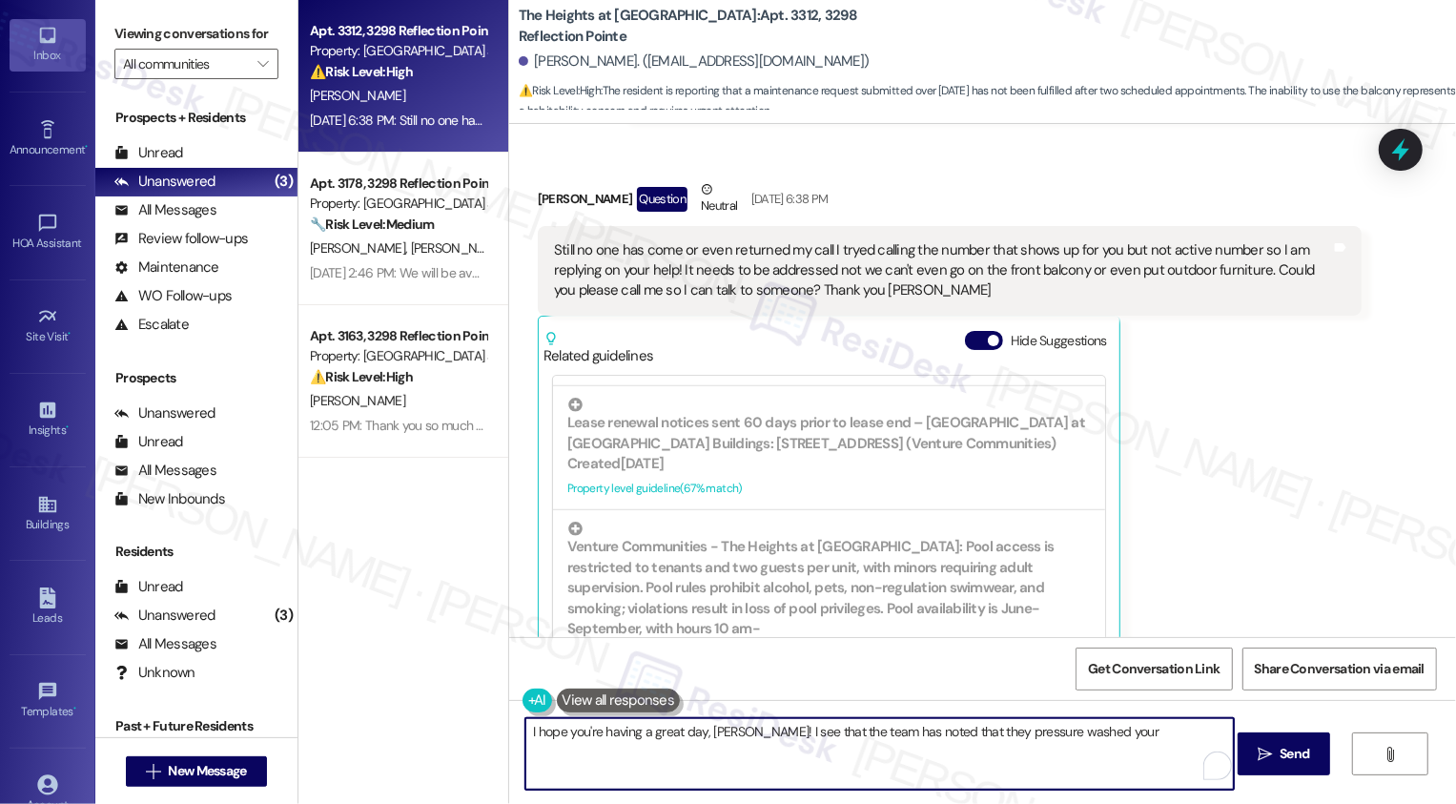
click at [1106, 729] on textarea "I hope you're having a great day, [PERSON_NAME]! I see that the team has noted …" at bounding box center [879, 754] width 708 height 72
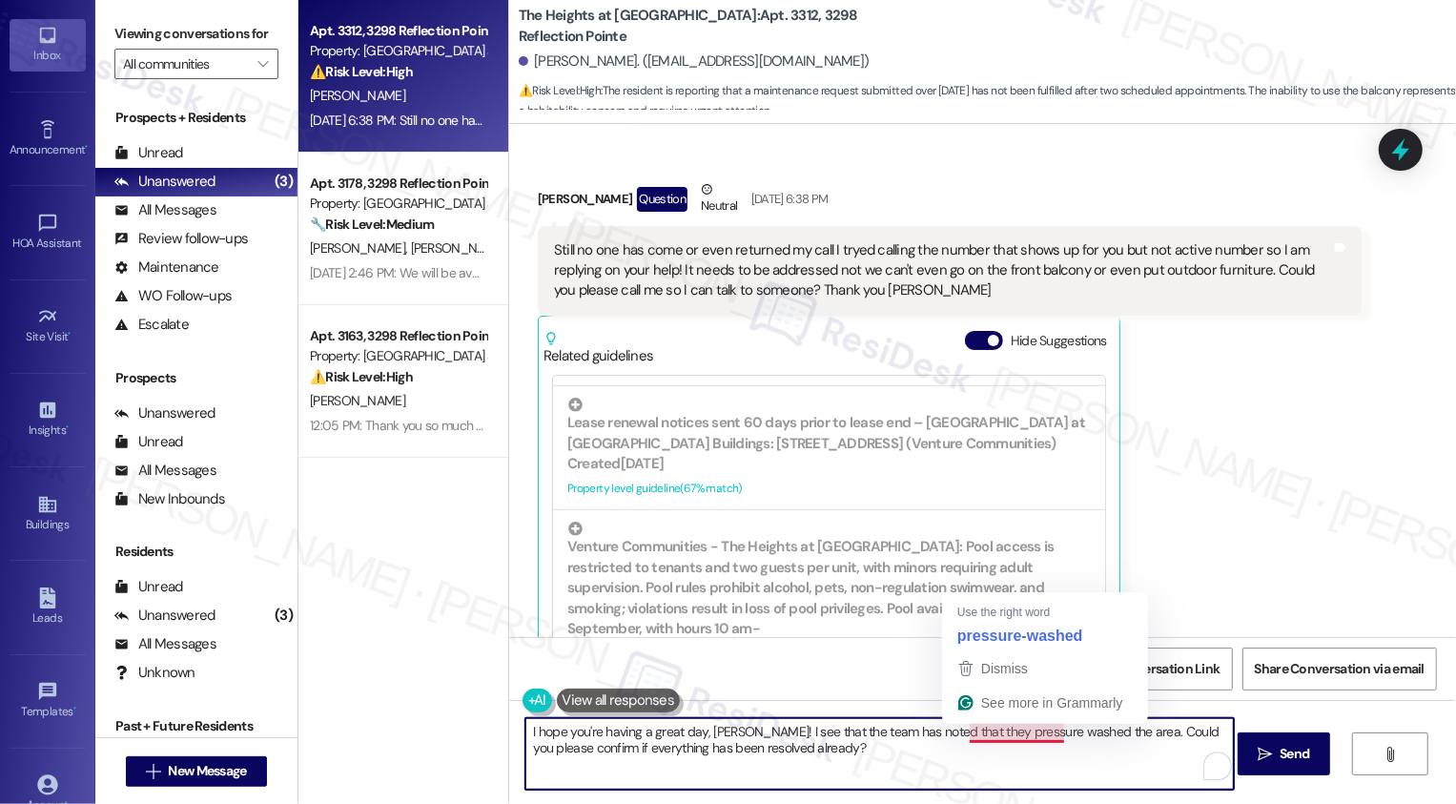
click at [996, 730] on textarea "I hope you're having a great day, [PERSON_NAME]! I see that the team has noted …" at bounding box center [879, 754] width 708 height 72
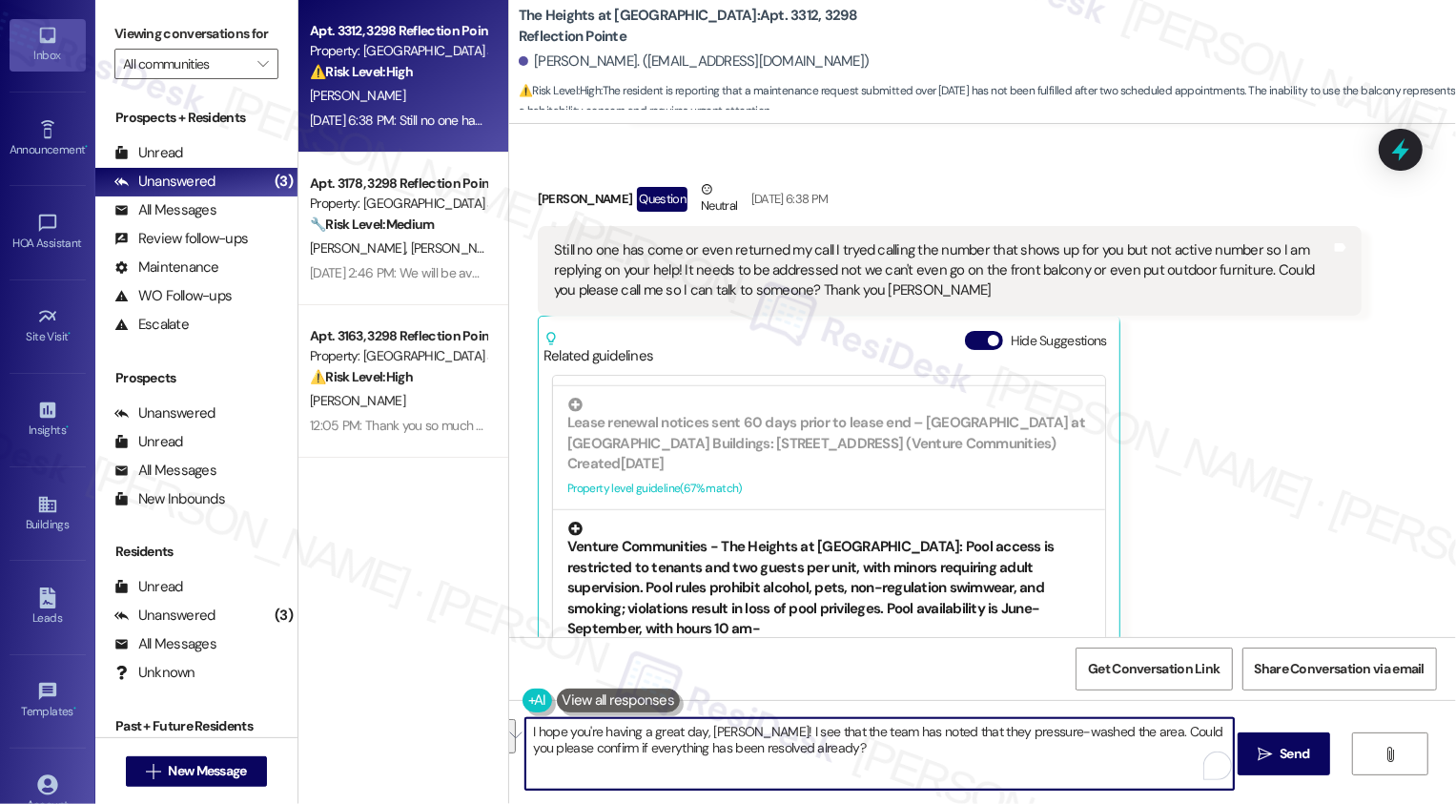
paste textarea "’re having a great day, [PERSON_NAME]! I see that the team noted they’ve pressu…"
type textarea "I hope you’re having a great day, [PERSON_NAME]! I see that the team noted they…"
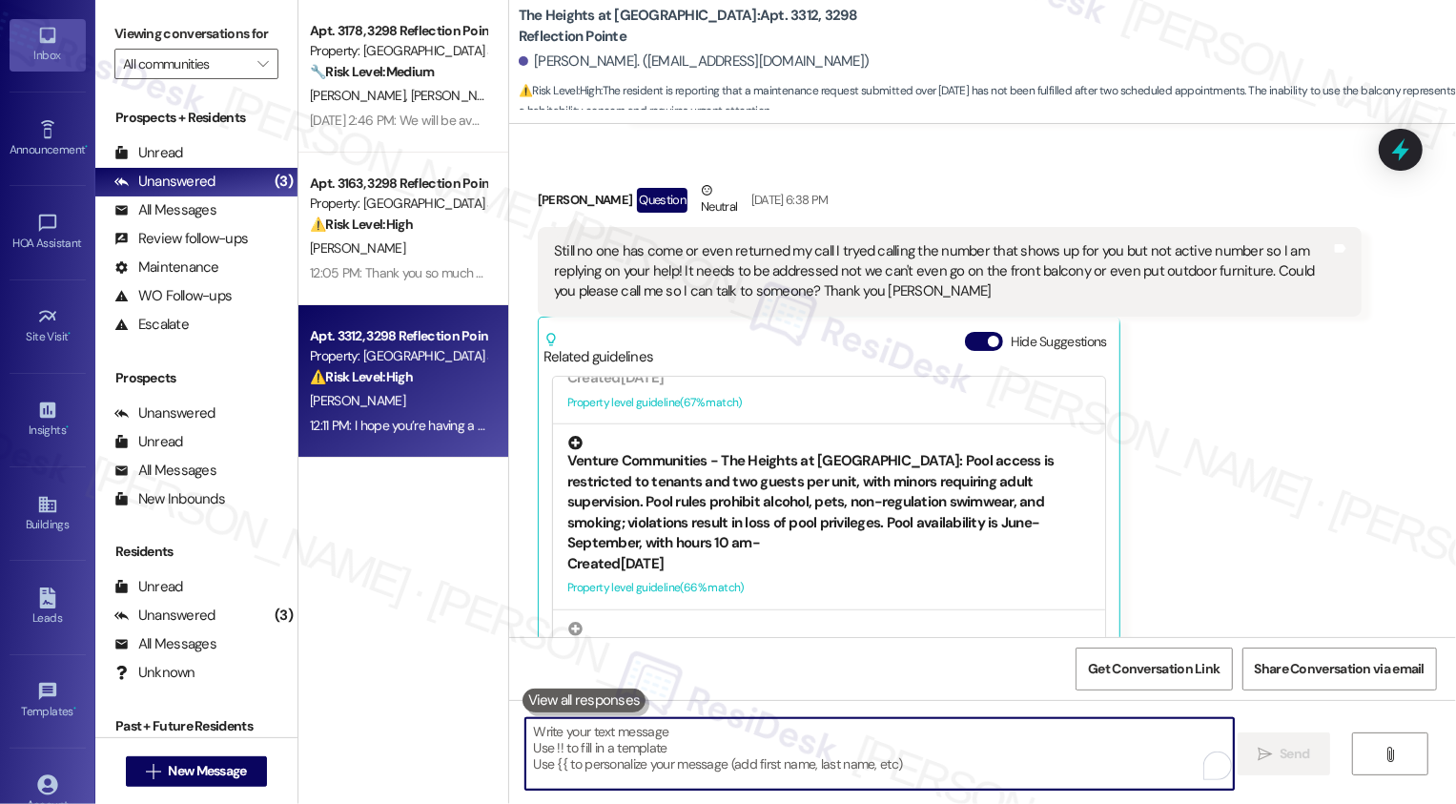
scroll to position [1305, 0]
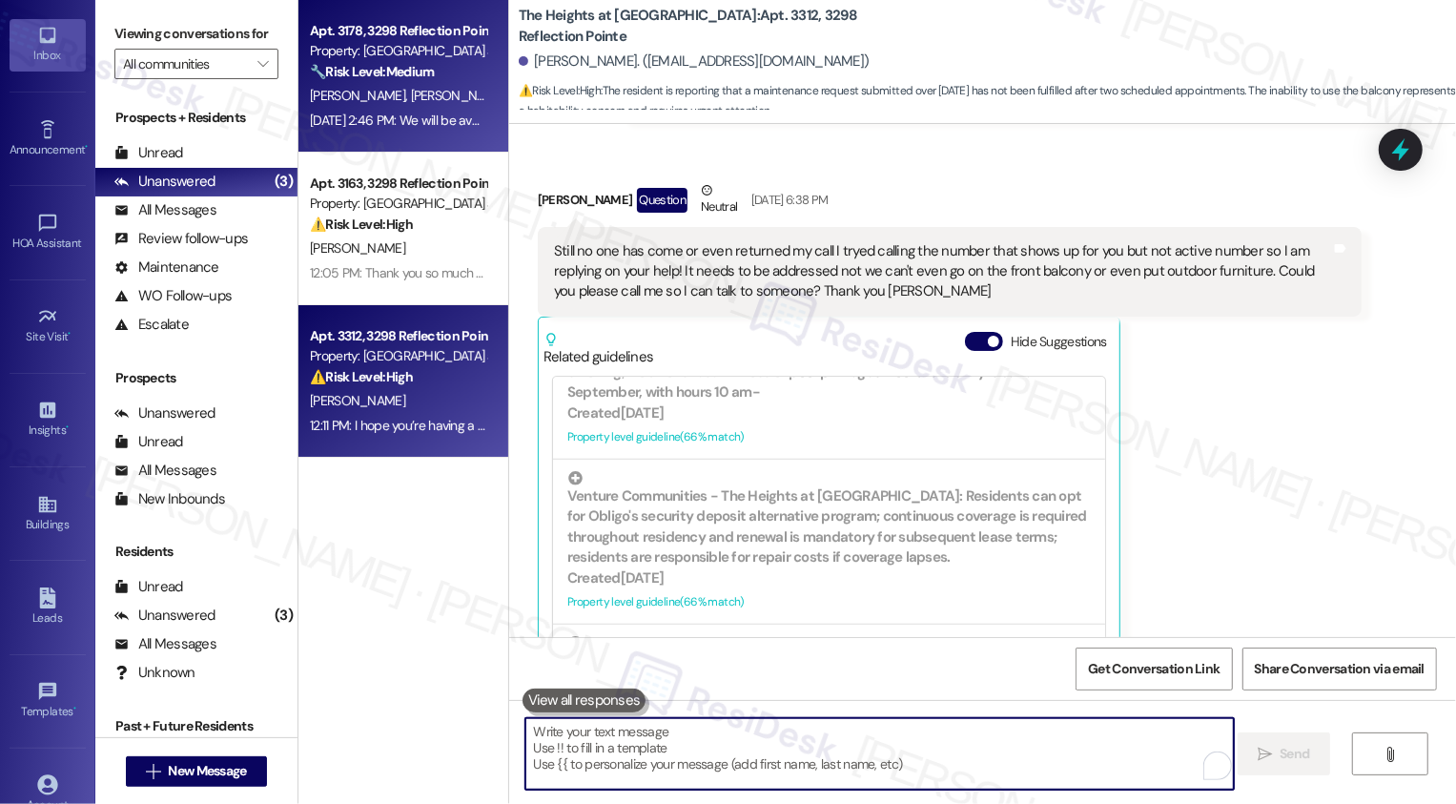
click at [358, 139] on div "Apt. 3178, 3298 Reflection Pointe Property: [GEOGRAPHIC_DATA] at [GEOGRAPHIC_DA…" at bounding box center [403, 76] width 210 height 153
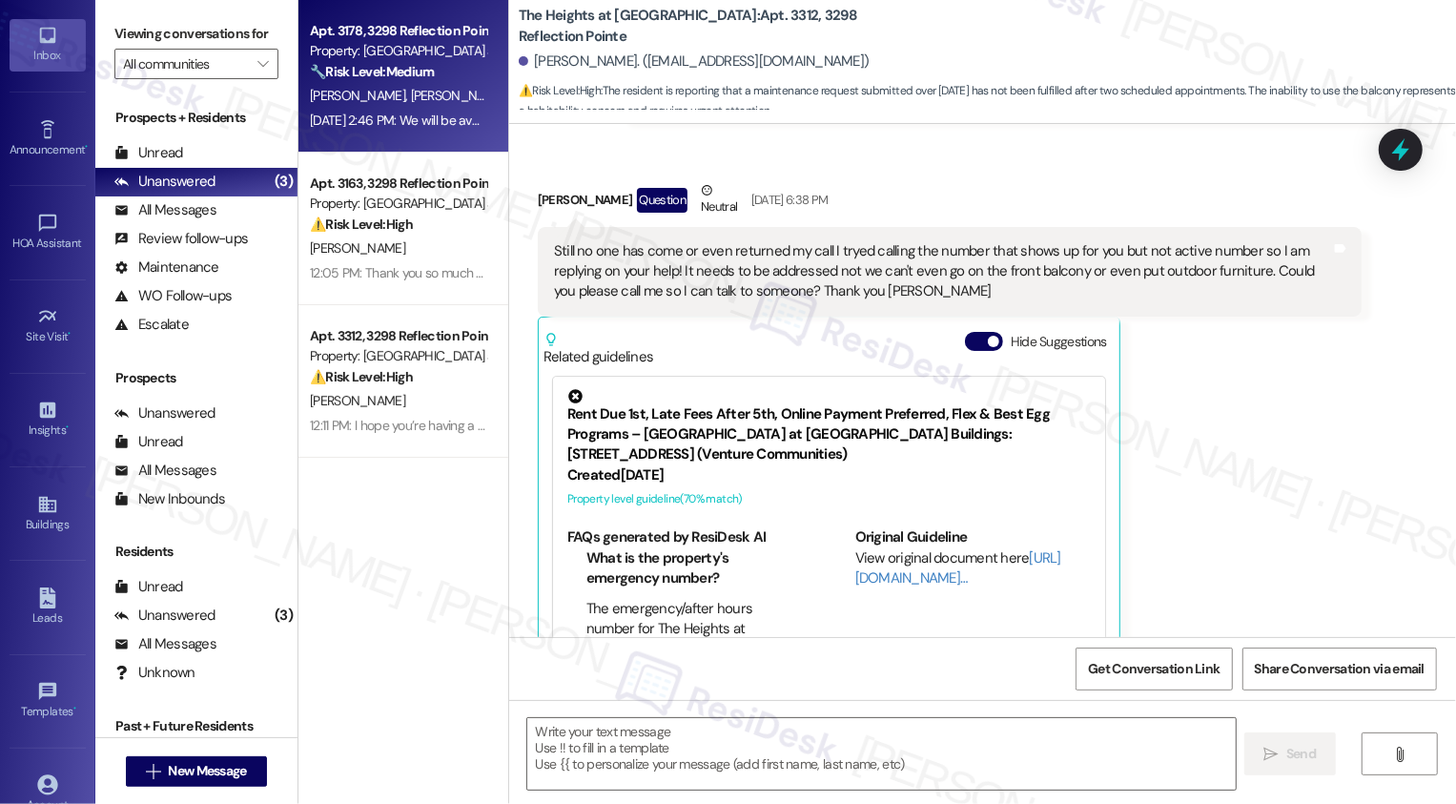
click at [358, 139] on div "Apt. 3178, 3298 Reflection Pointe Property: [GEOGRAPHIC_DATA] at [GEOGRAPHIC_DA…" at bounding box center [403, 76] width 210 height 153
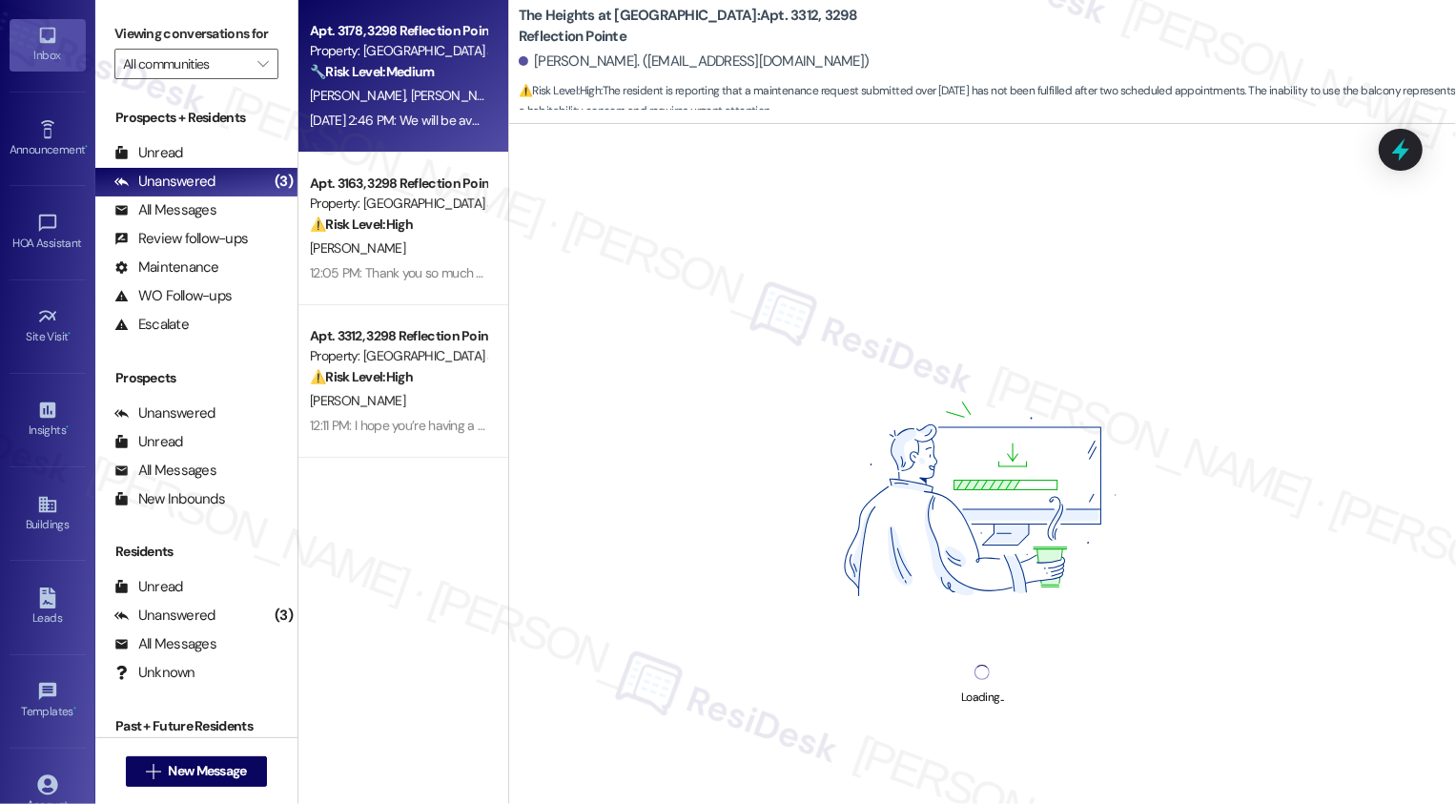
click at [358, 139] on div "Apt. 3178, 3298 Reflection Pointe Property: [GEOGRAPHIC_DATA] at [GEOGRAPHIC_DA…" at bounding box center [403, 76] width 210 height 153
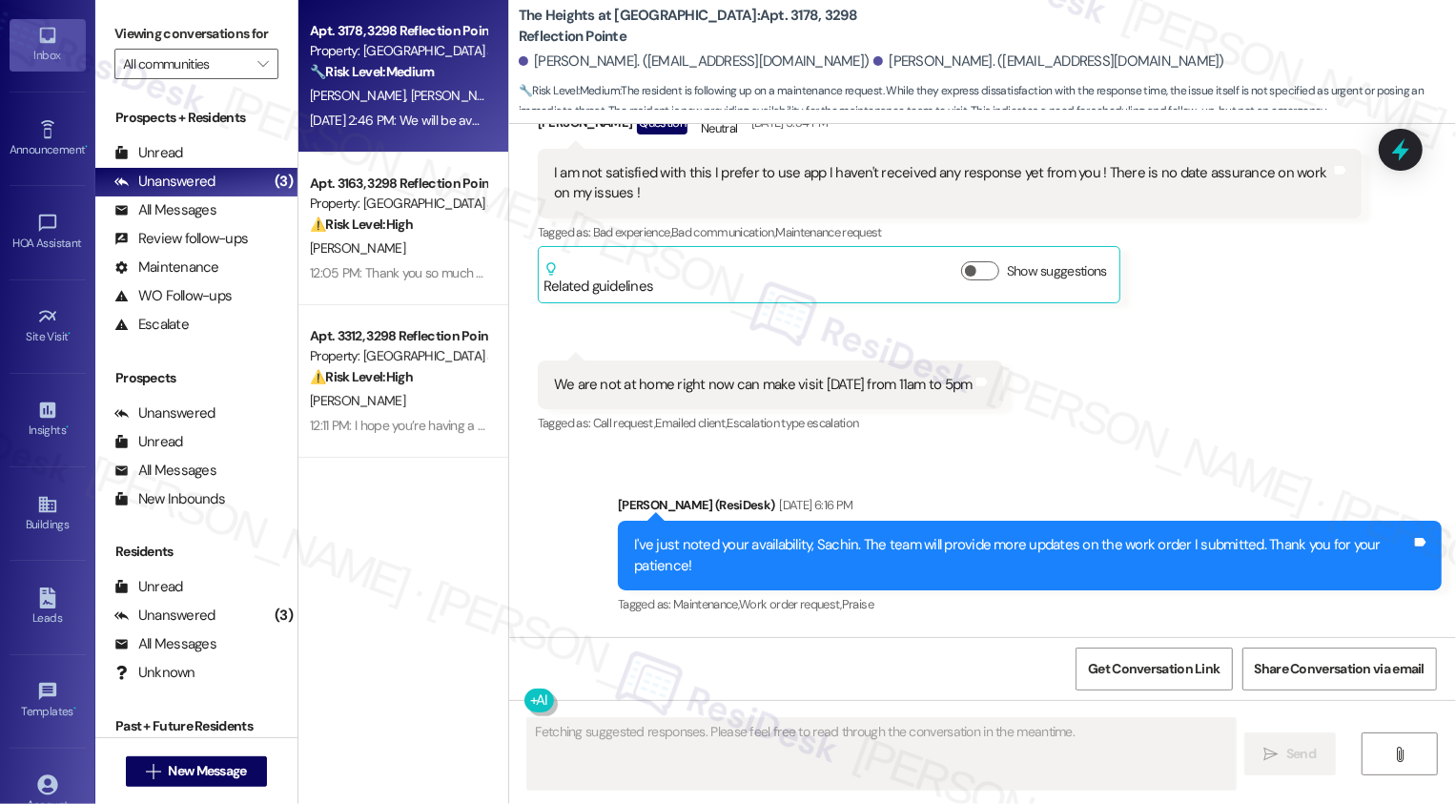
scroll to position [2885, 0]
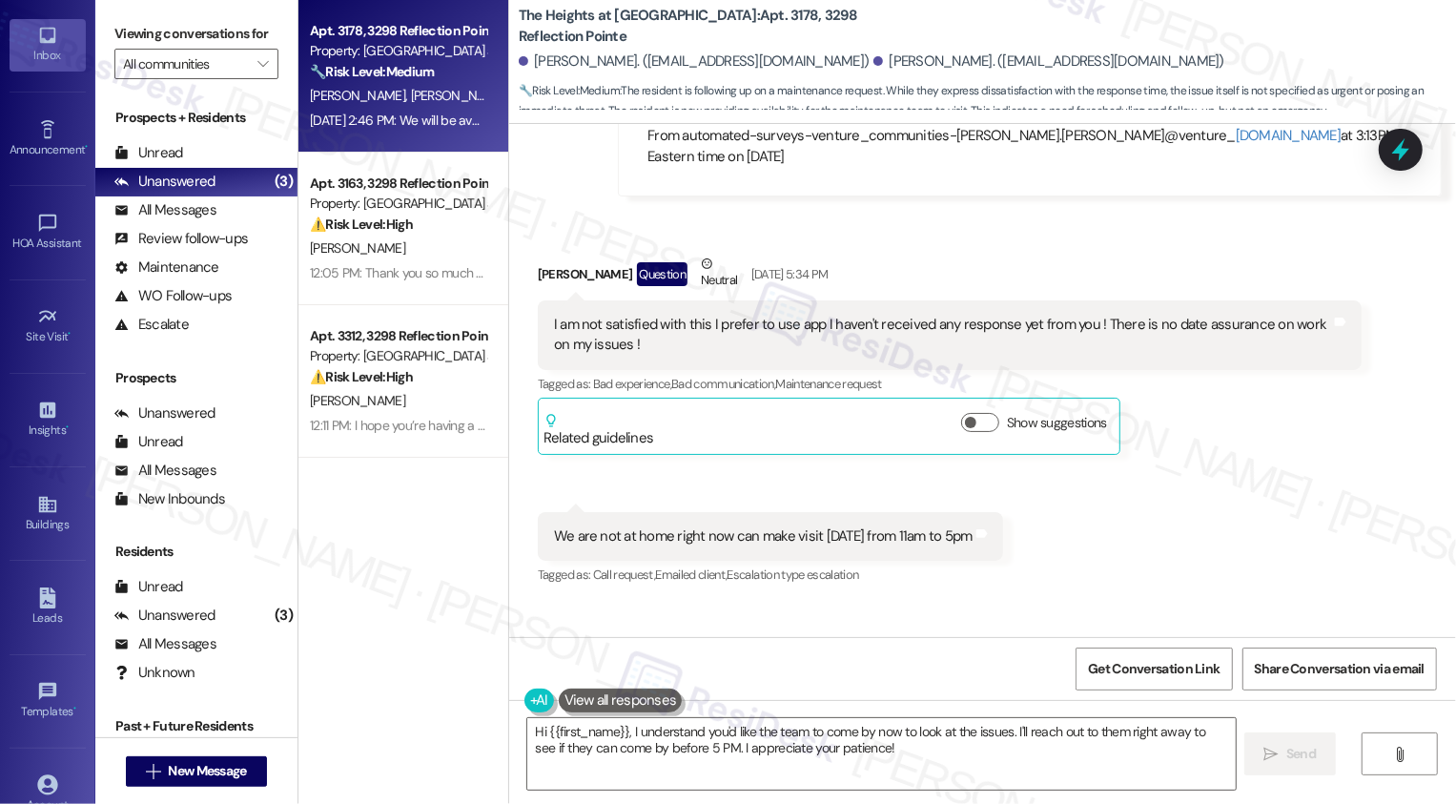
click at [722, 24] on b "The Heights at [GEOGRAPHIC_DATA]: Apt. 3178, 3298 Reflection Pointe" at bounding box center [709, 26] width 381 height 41
drag, startPoint x: 526, startPoint y: 215, endPoint x: 652, endPoint y: 215, distance: 125.9
click at [652, 254] on div "[PERSON_NAME] Question Neutral [DATE] 5:34 PM" at bounding box center [950, 277] width 824 height 47
copy div "[PERSON_NAME]"
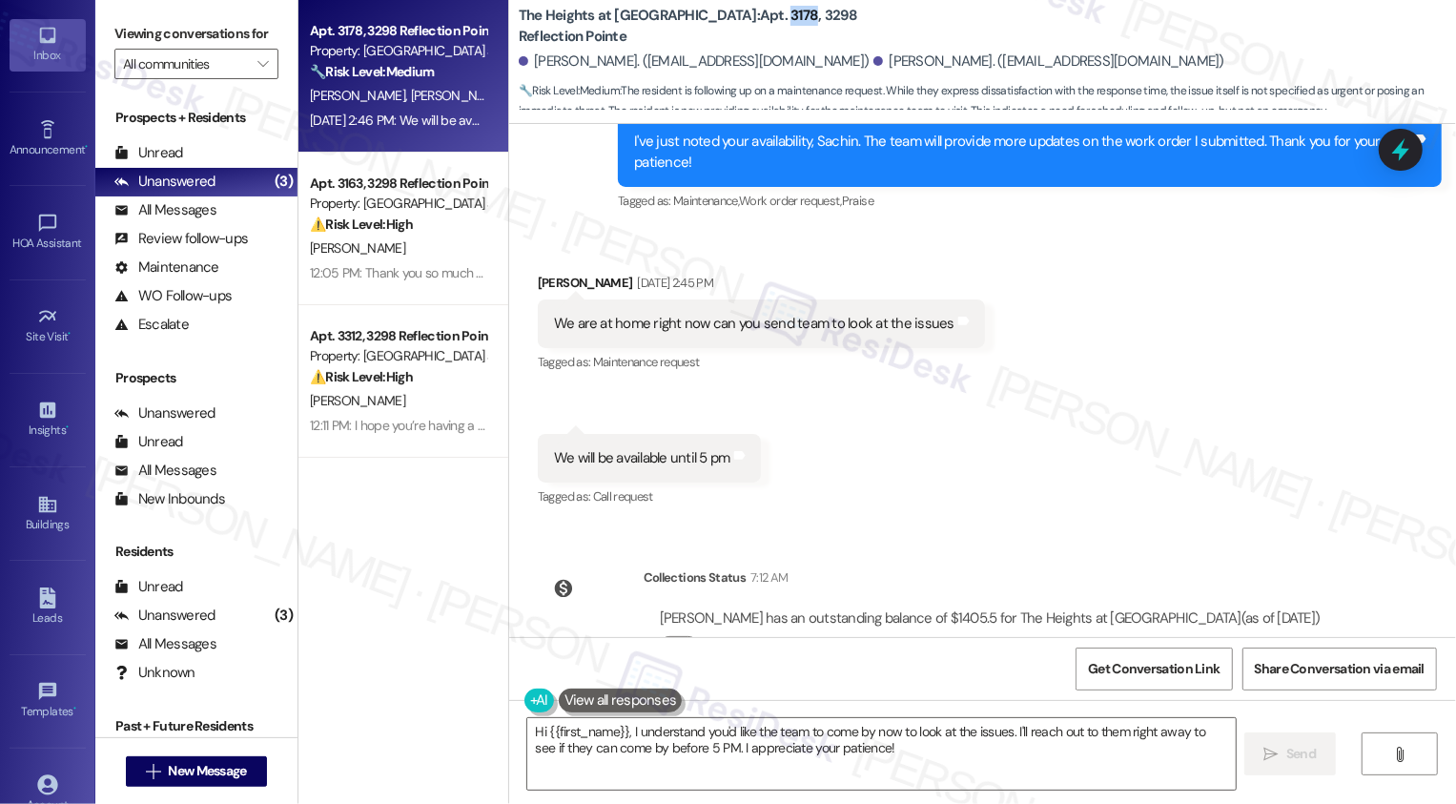
scroll to position [3418, 0]
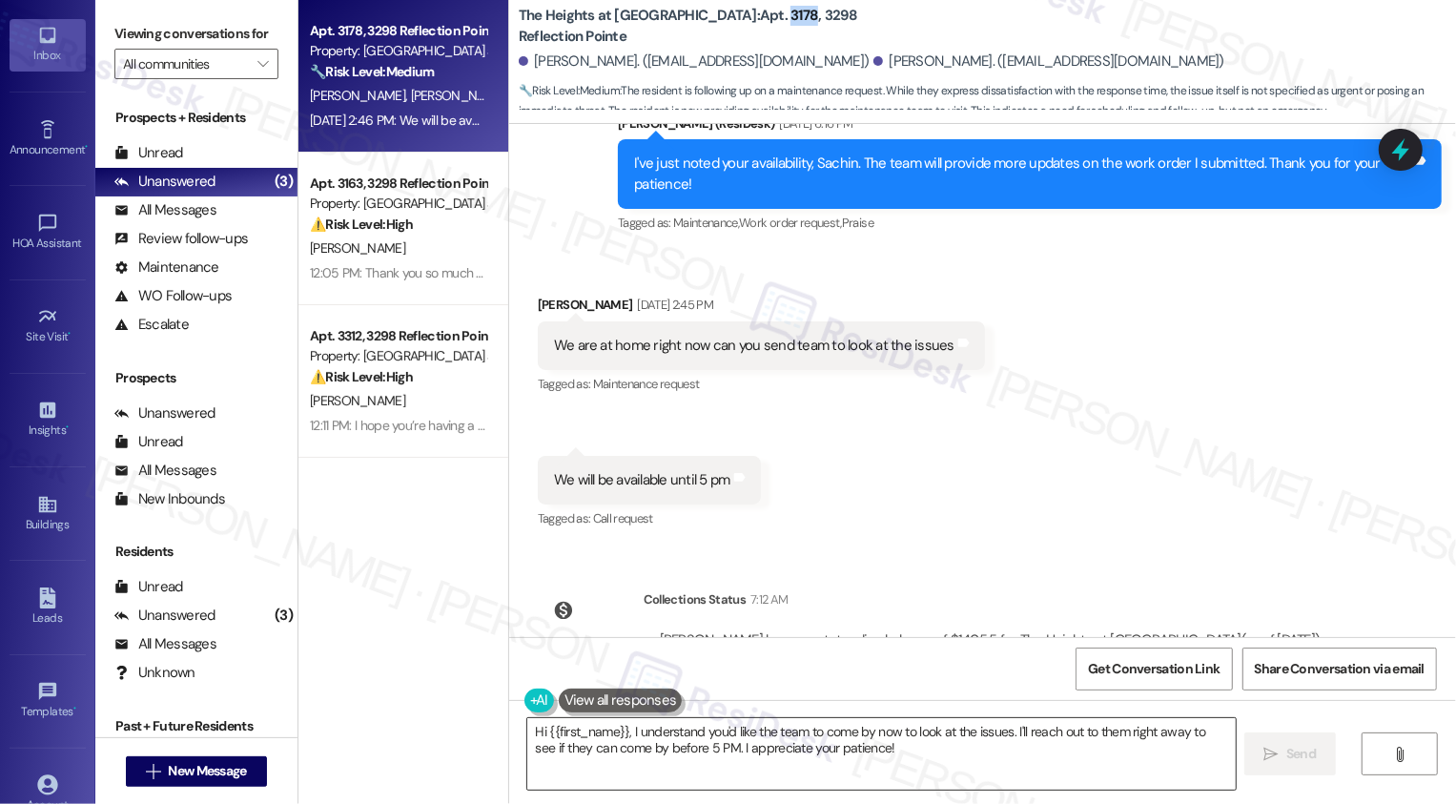
click at [891, 771] on textarea "Hi {{first_name}}, I understand you'd like the team to come by now to look at t…" at bounding box center [881, 754] width 708 height 72
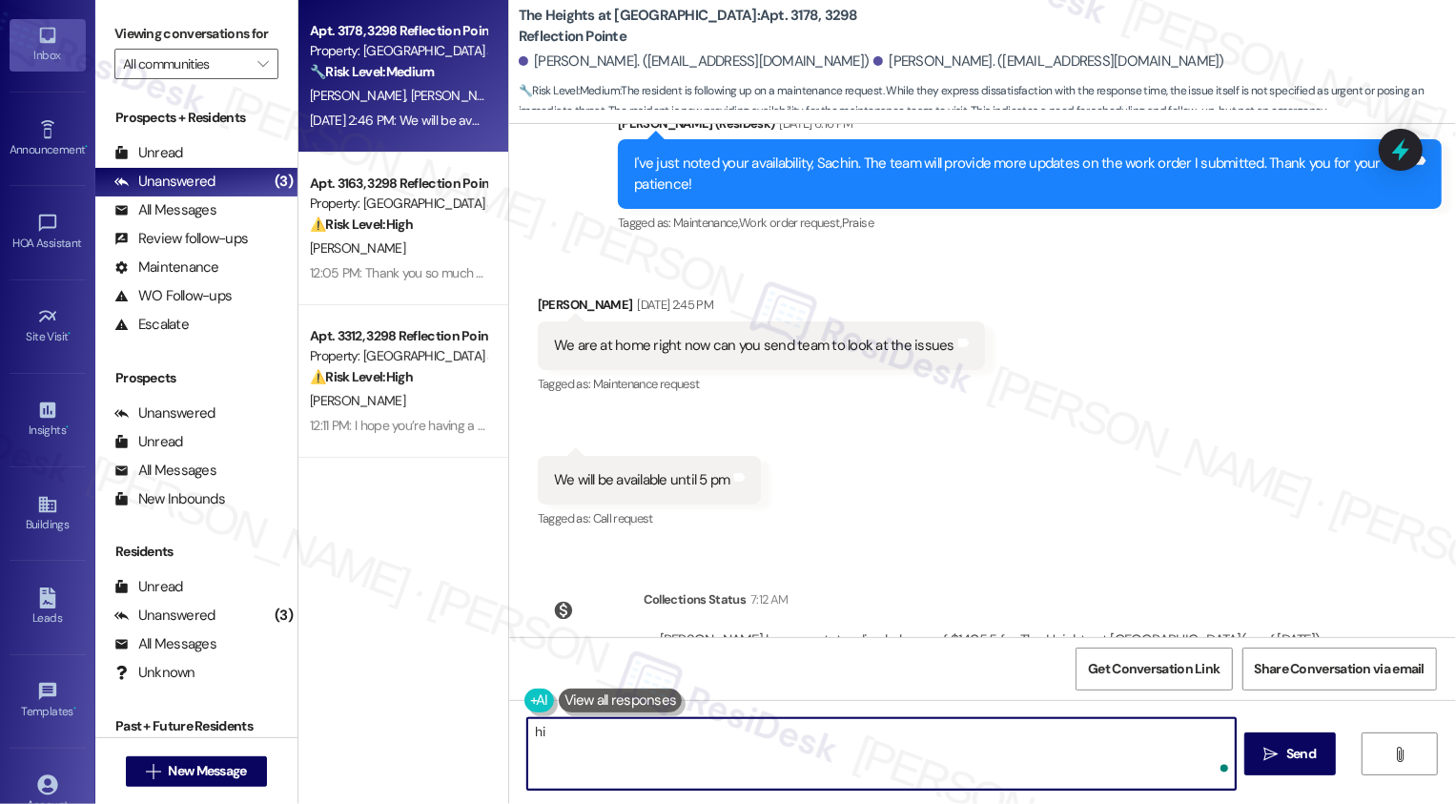
type textarea "h"
click at [544, 295] on div "[PERSON_NAME] [DATE] 2:45 PM" at bounding box center [761, 308] width 447 height 27
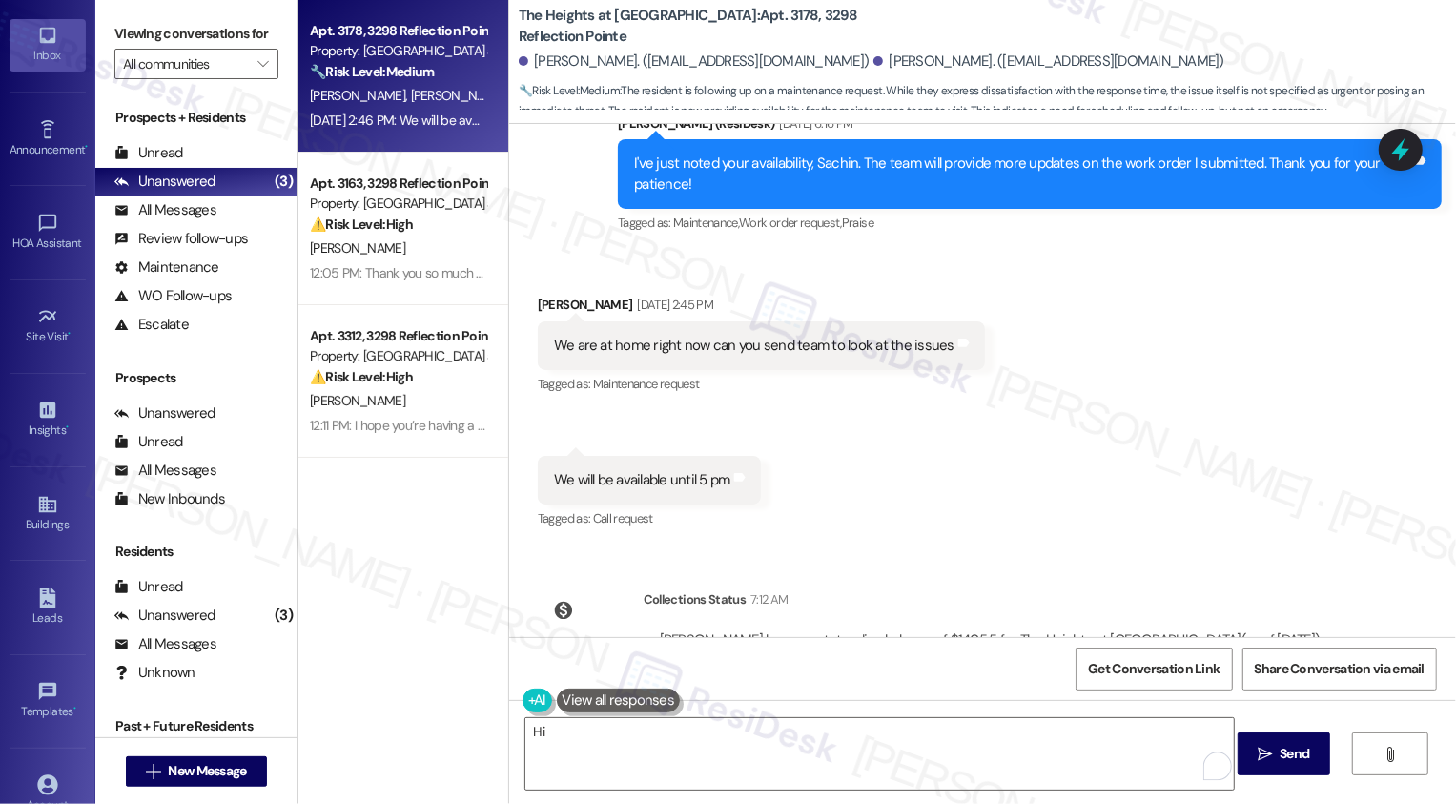
click at [544, 295] on div "[PERSON_NAME] [DATE] 2:45 PM" at bounding box center [761, 308] width 447 height 27
copy div "Sachin"
click at [661, 740] on textarea "Hi" at bounding box center [879, 754] width 708 height 72
paste textarea "Sachin"
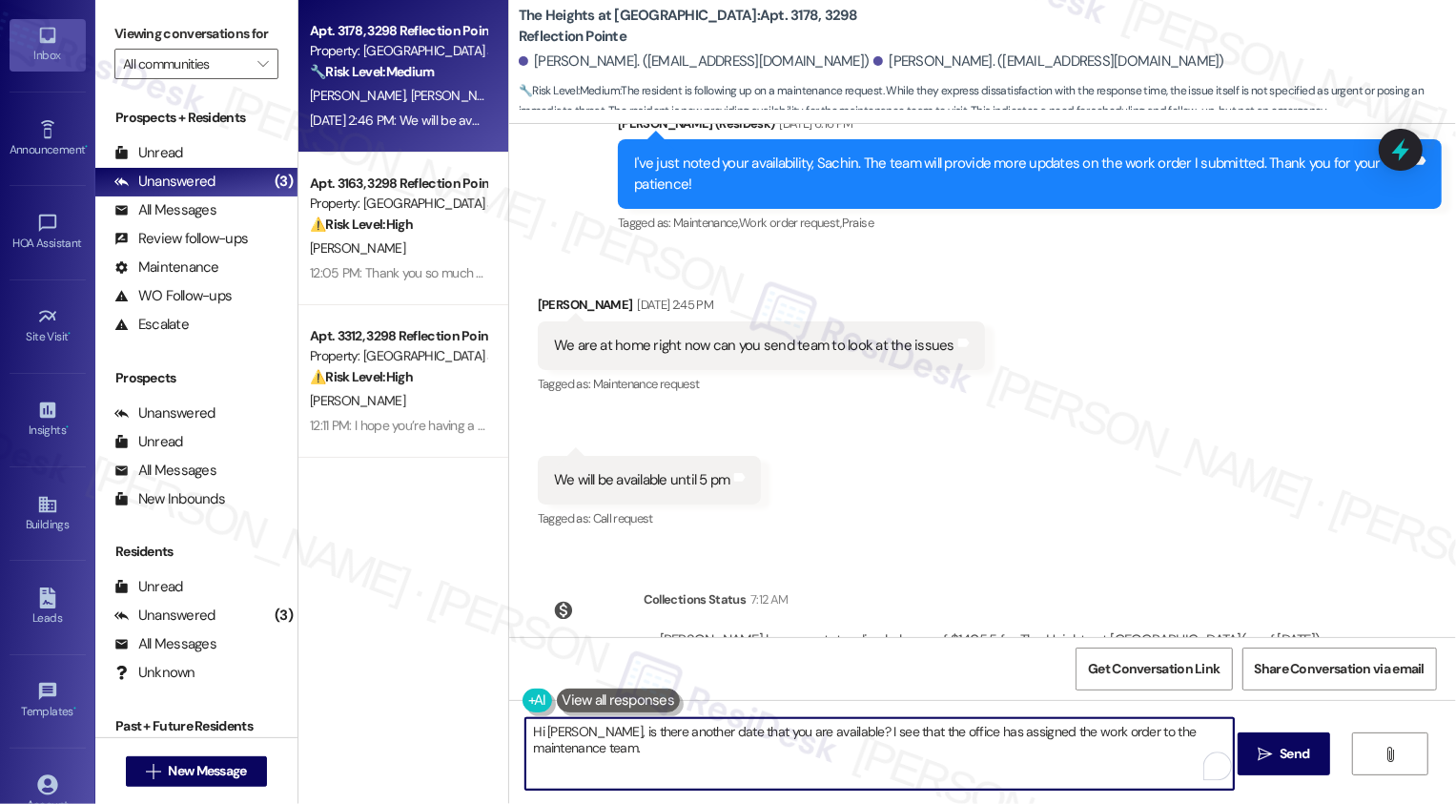
click at [808, 732] on textarea "Hi [PERSON_NAME], is there another date that you are available? I see that the …" at bounding box center [879, 754] width 708 height 72
paste textarea "could you let me know another date that works best for you so I can make a note…"
click at [782, 733] on textarea "Hi [PERSON_NAME], could you let me know another date that works best for you so…" at bounding box center [879, 754] width 708 height 72
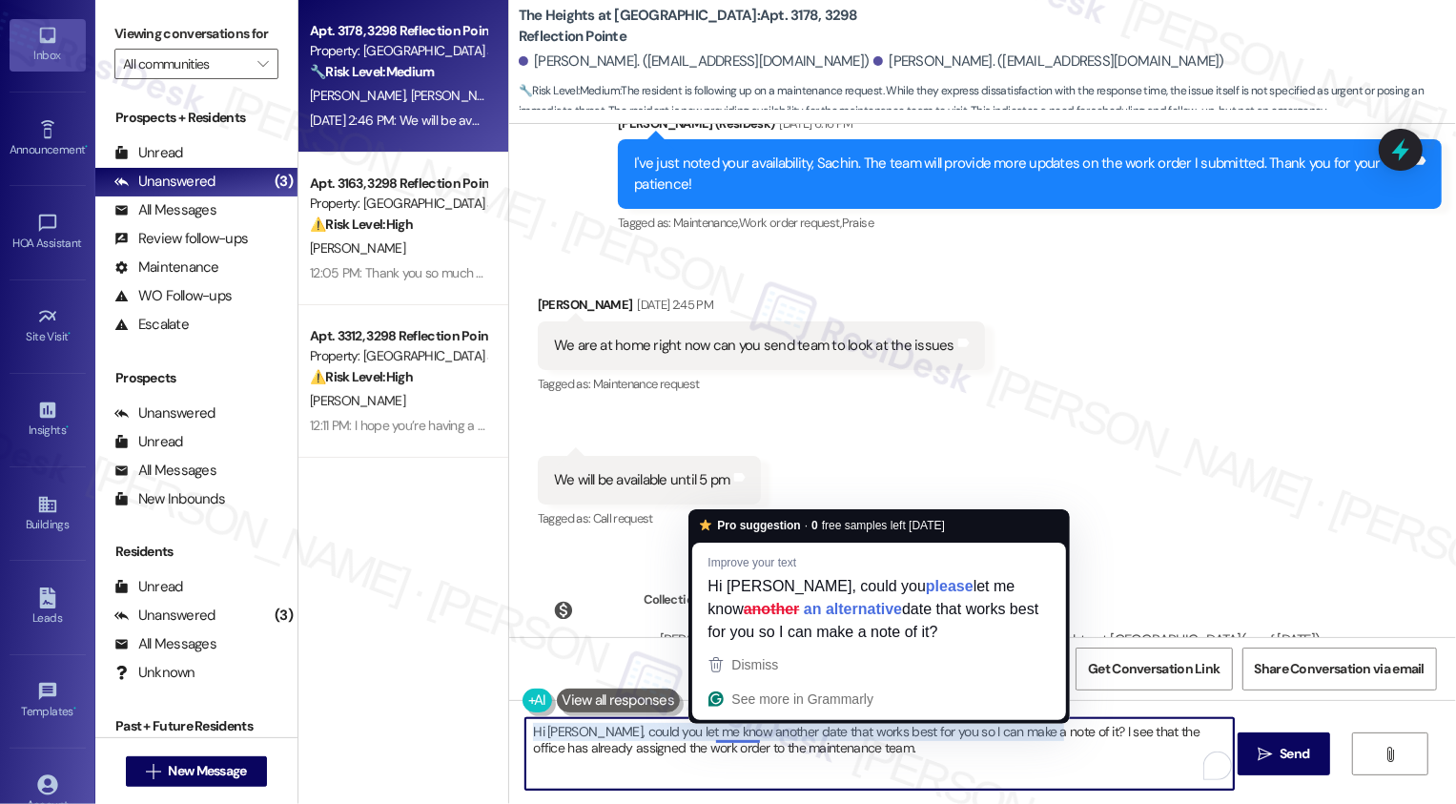
click at [883, 745] on textarea "Hi [PERSON_NAME], could you let me know another date that works best for you so…" at bounding box center [879, 754] width 708 height 72
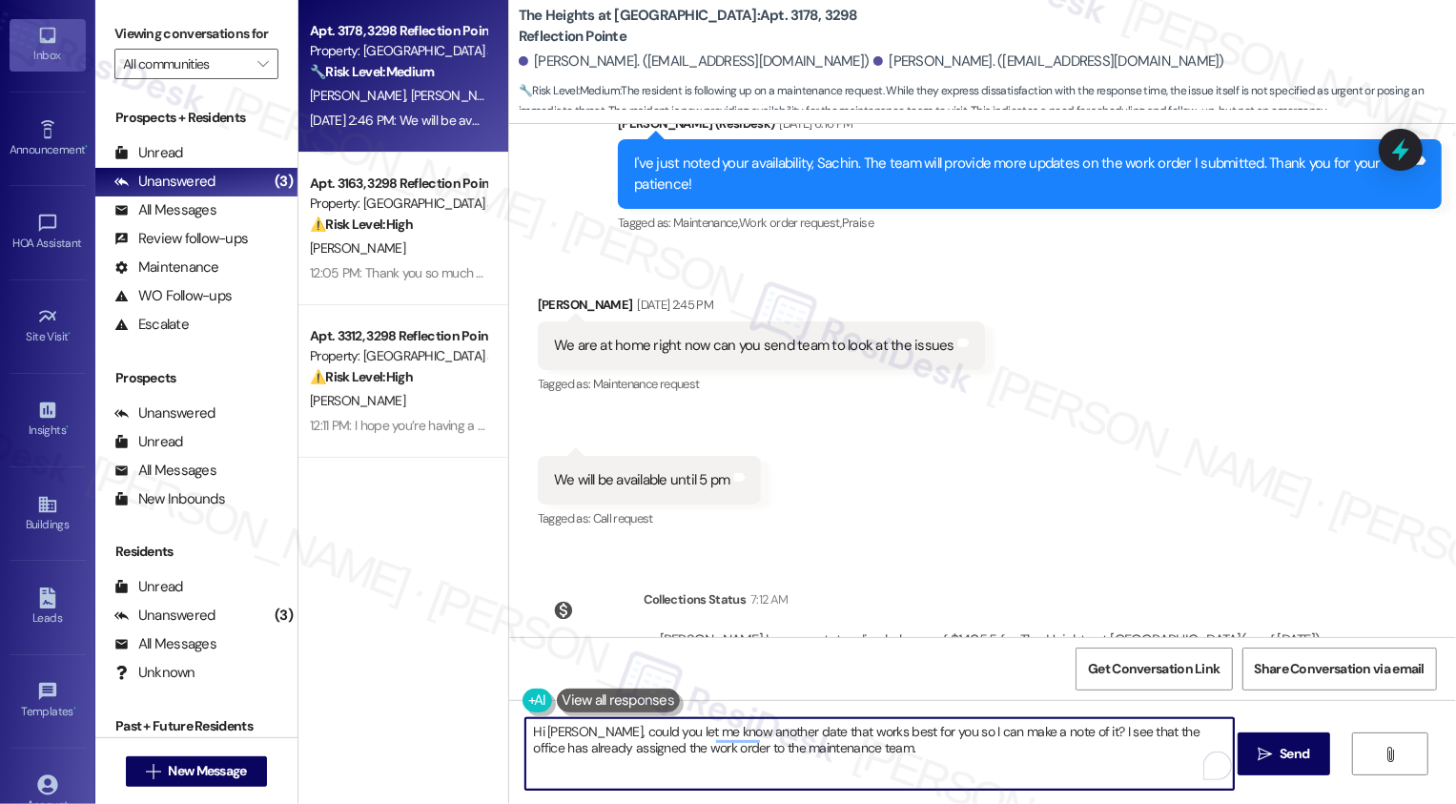
click at [957, 750] on textarea "Hi [PERSON_NAME], could you let me know another date that works best for you so…" at bounding box center [879, 754] width 708 height 72
click at [878, 750] on textarea "Hi [PERSON_NAME], could you let me know another date that works best for you so…" at bounding box center [879, 754] width 708 height 72
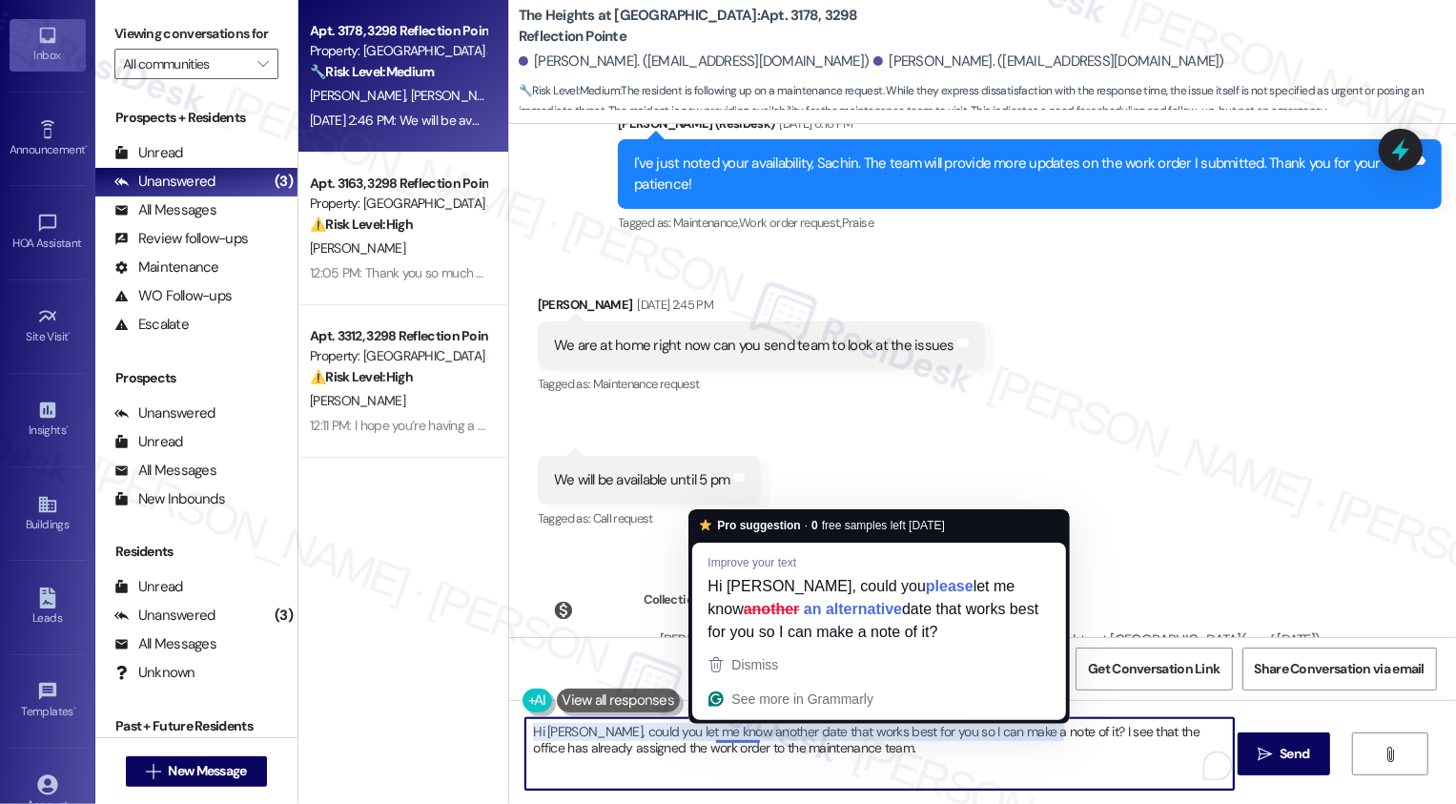
click at [939, 756] on textarea "Hi [PERSON_NAME], could you let me know another date that works best for you so…" at bounding box center [879, 754] width 708 height 72
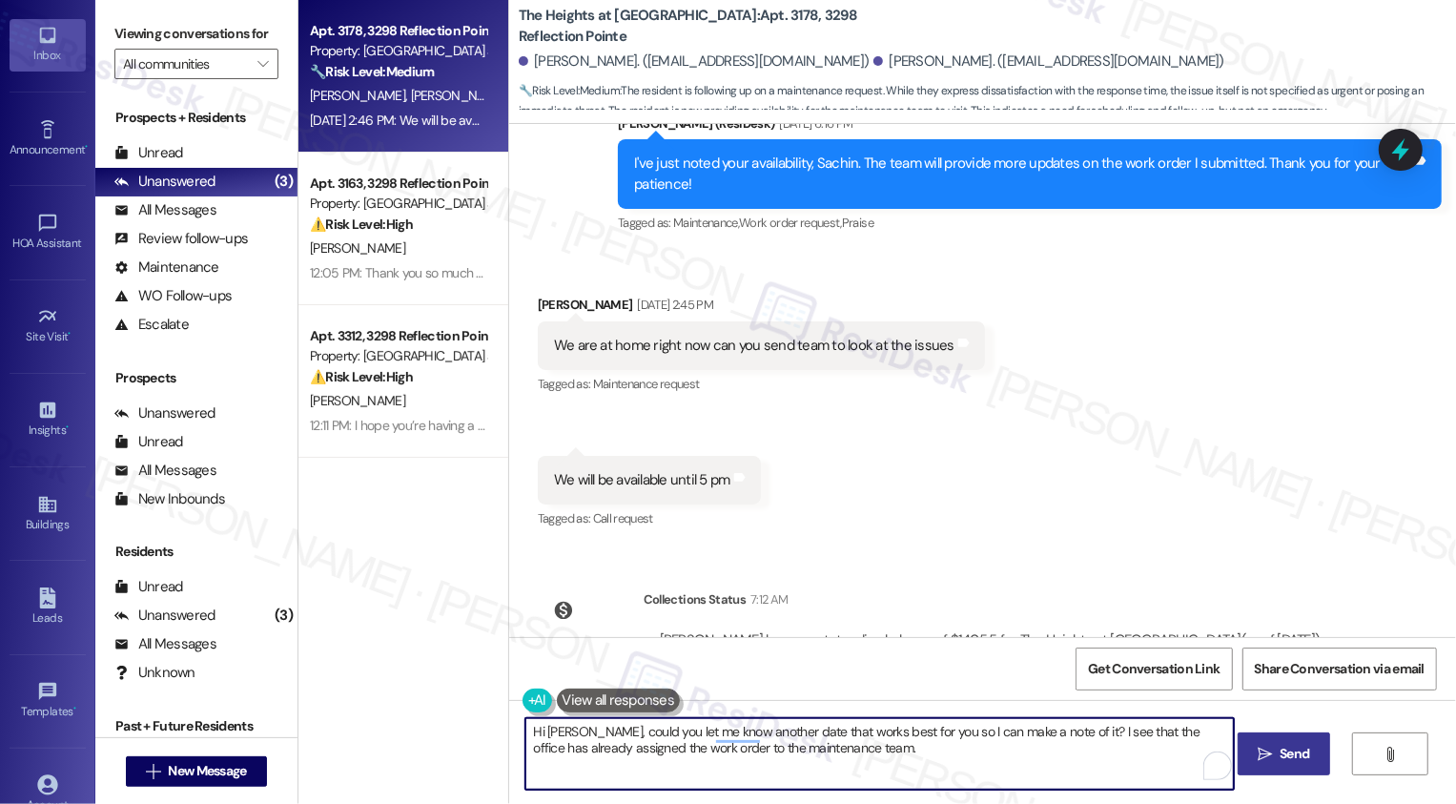
type textarea "Hi [PERSON_NAME], could you let me know another date that works best for you so…"
click at [1269, 749] on icon "" at bounding box center [1265, 754] width 14 height 15
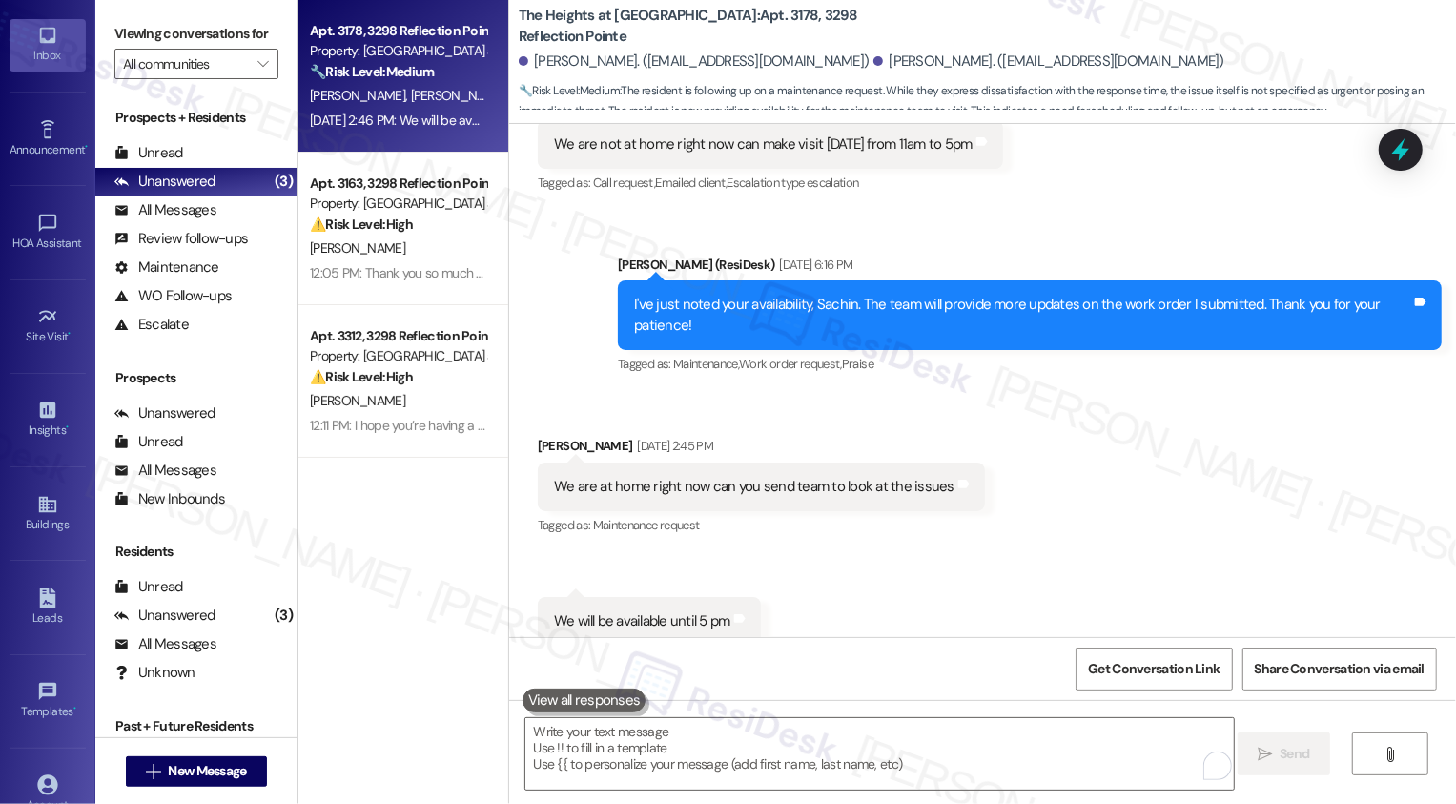
scroll to position [3264, 0]
